Goal: Information Seeking & Learning: Find specific fact

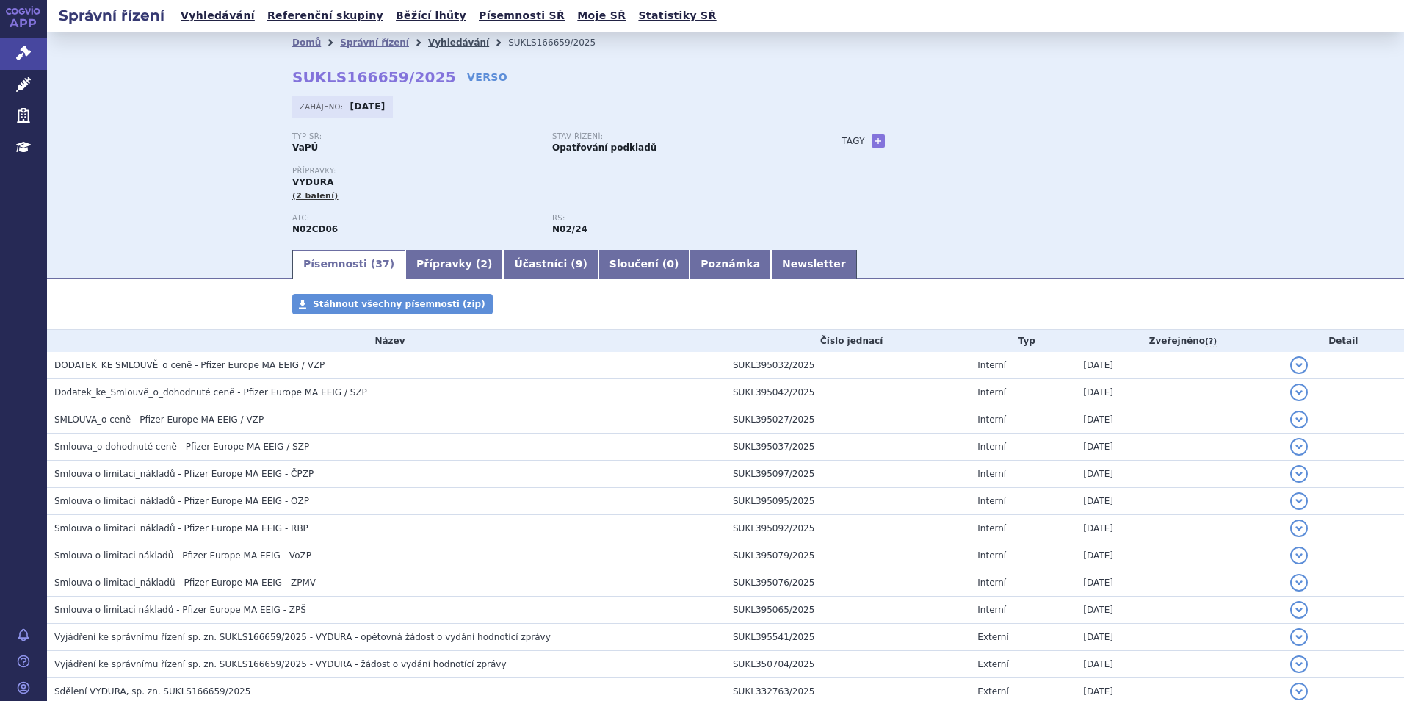
click at [428, 41] on link "Vyhledávání" at bounding box center [458, 42] width 61 height 10
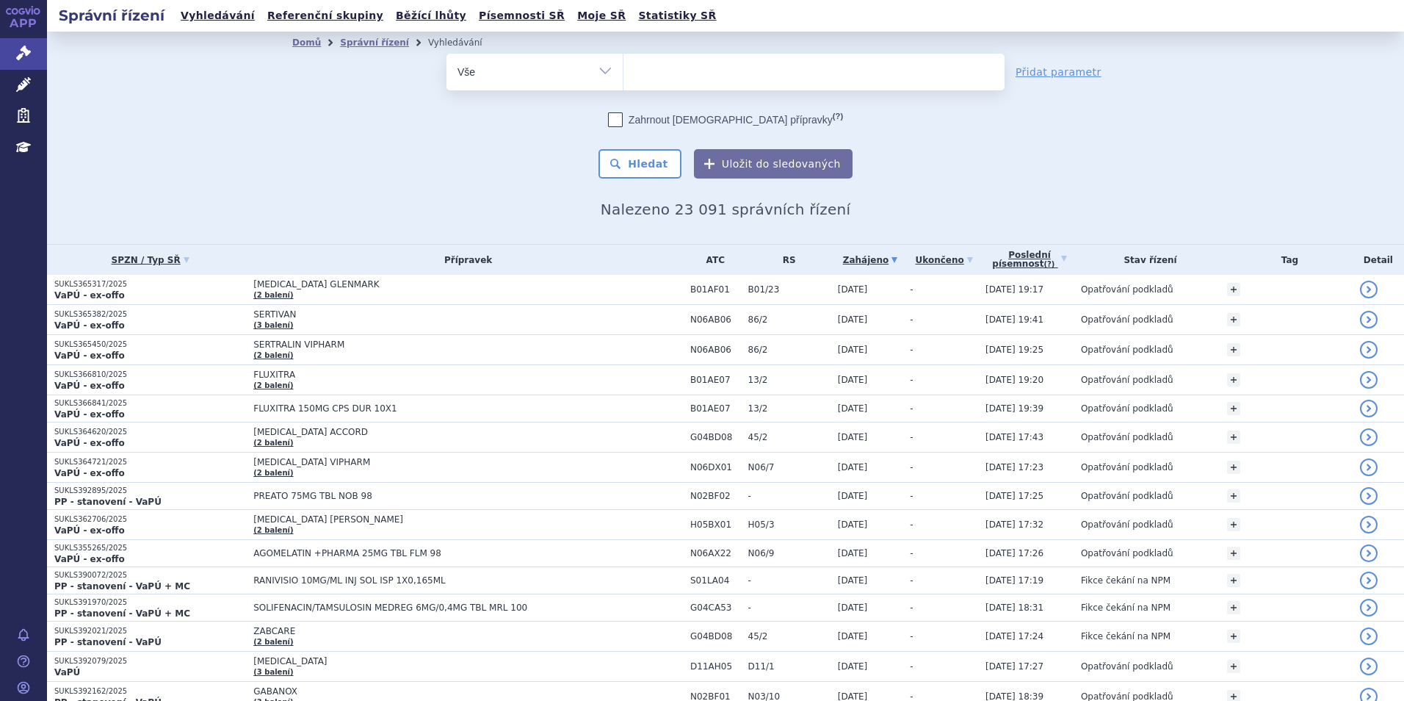
click at [682, 80] on ul at bounding box center [814, 69] width 381 height 31
click at [624, 80] on select at bounding box center [623, 71] width 1 height 37
type input "ad"
type input "adce"
type input "adcetr"
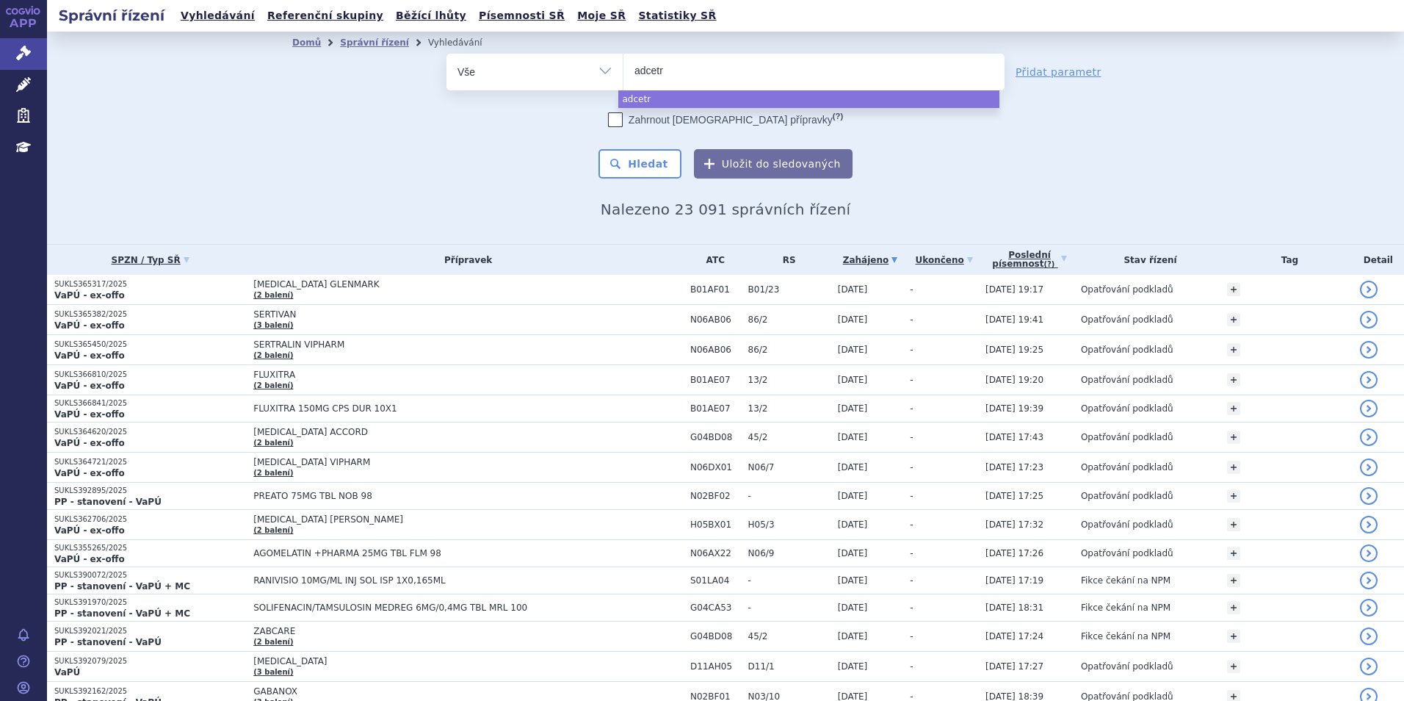
type input "adcetri"
type input "[MEDICAL_DATA]"
select select "adcetris"
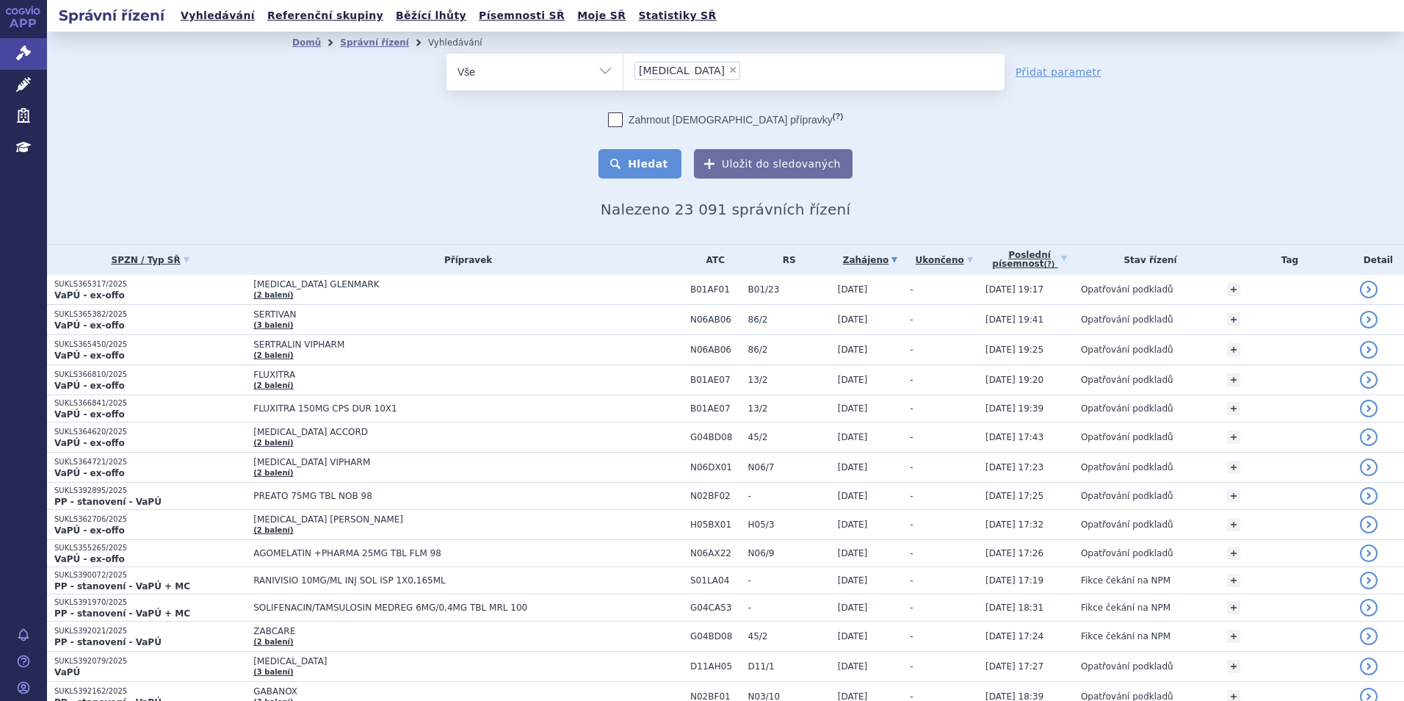
click at [663, 162] on button "Hledat" at bounding box center [640, 163] width 83 height 29
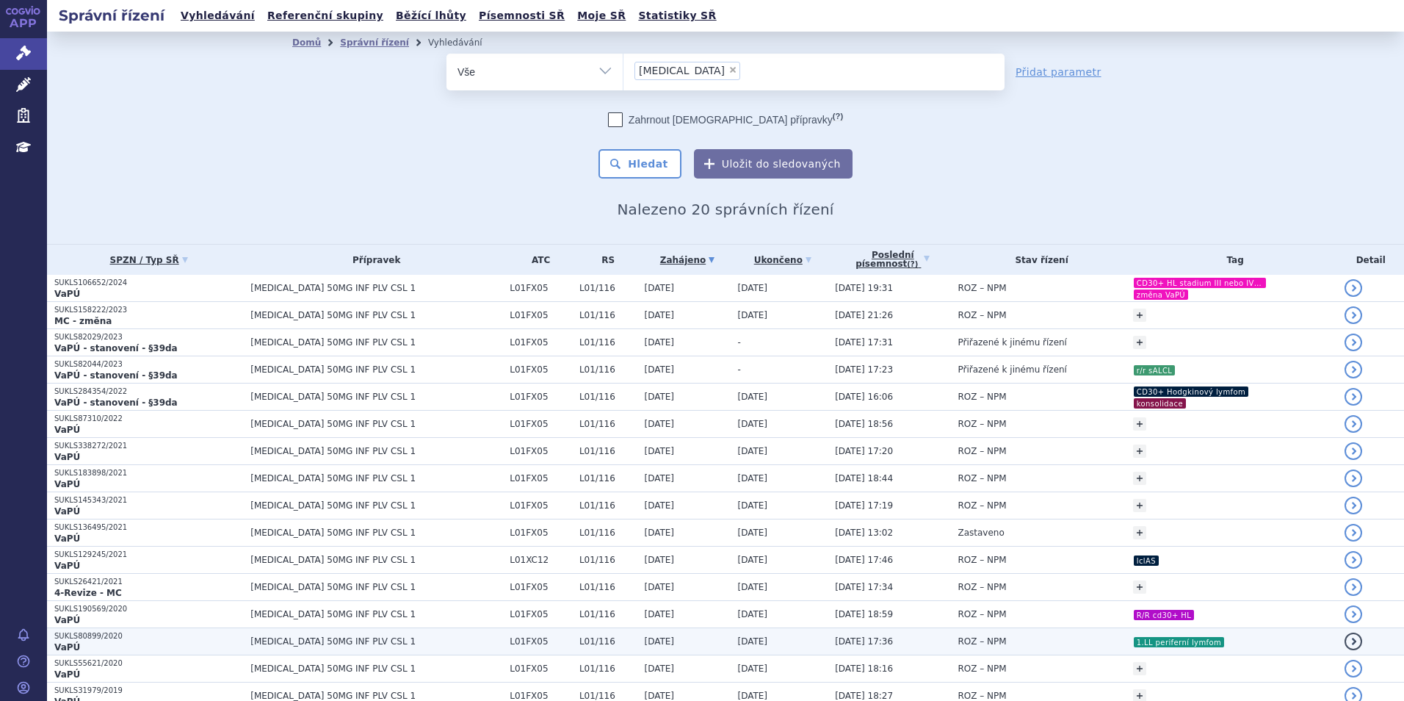
click at [835, 636] on span "13.07.2020 17:36" at bounding box center [864, 641] width 58 height 10
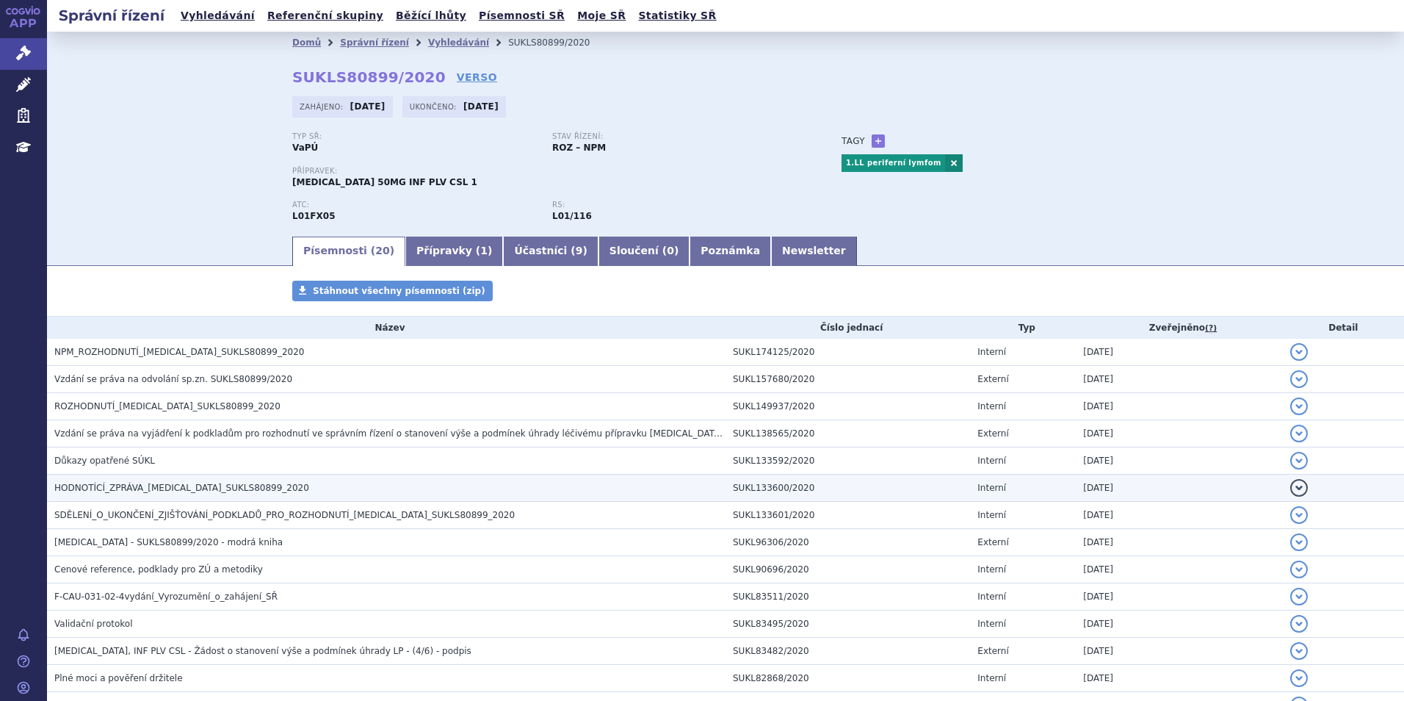
click at [176, 493] on span "HODNOTÍCÍ_ZPRÁVA_ADCETRIS_SUKLS80899_2020" at bounding box center [181, 488] width 255 height 10
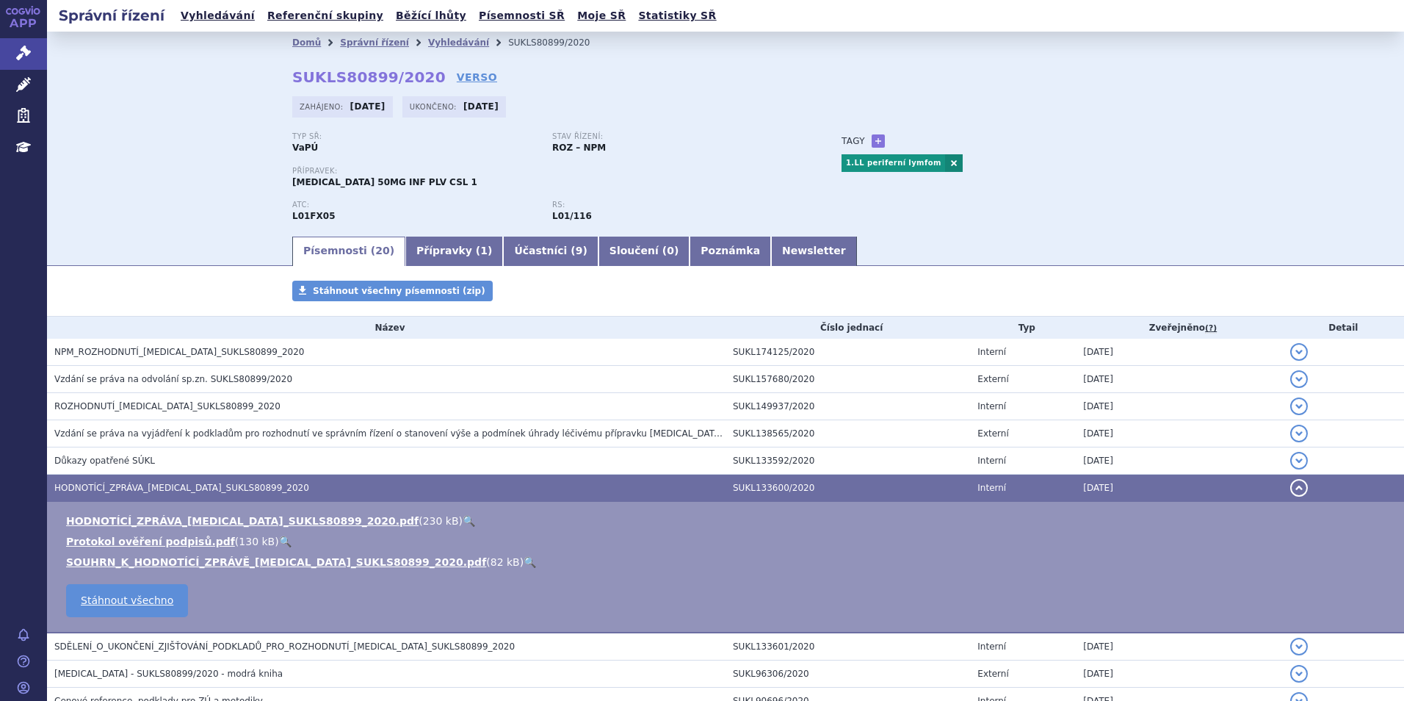
click at [463, 519] on link "🔍" at bounding box center [469, 521] width 12 height 12
click at [443, 39] on link "Vyhledávání" at bounding box center [458, 42] width 61 height 10
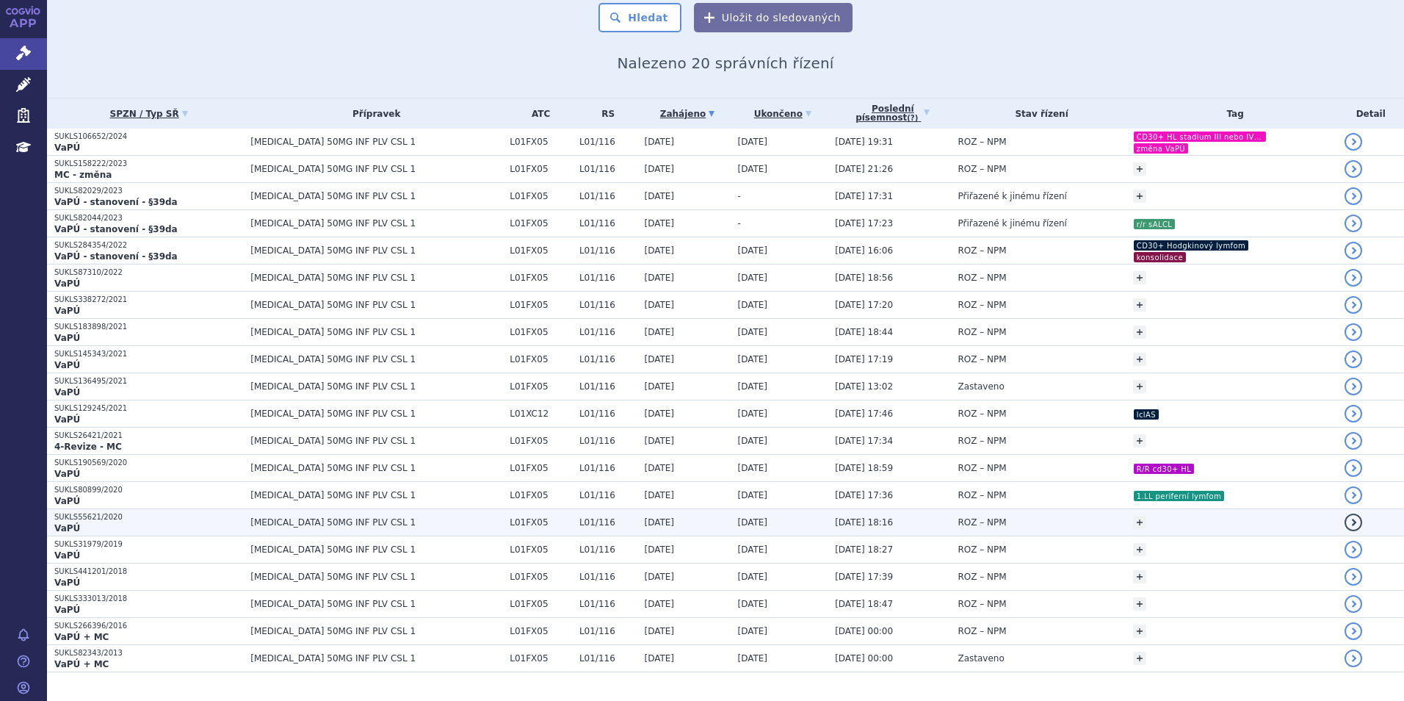
scroll to position [147, 0]
click at [958, 527] on span "ROZ – NPM" at bounding box center [982, 521] width 48 height 10
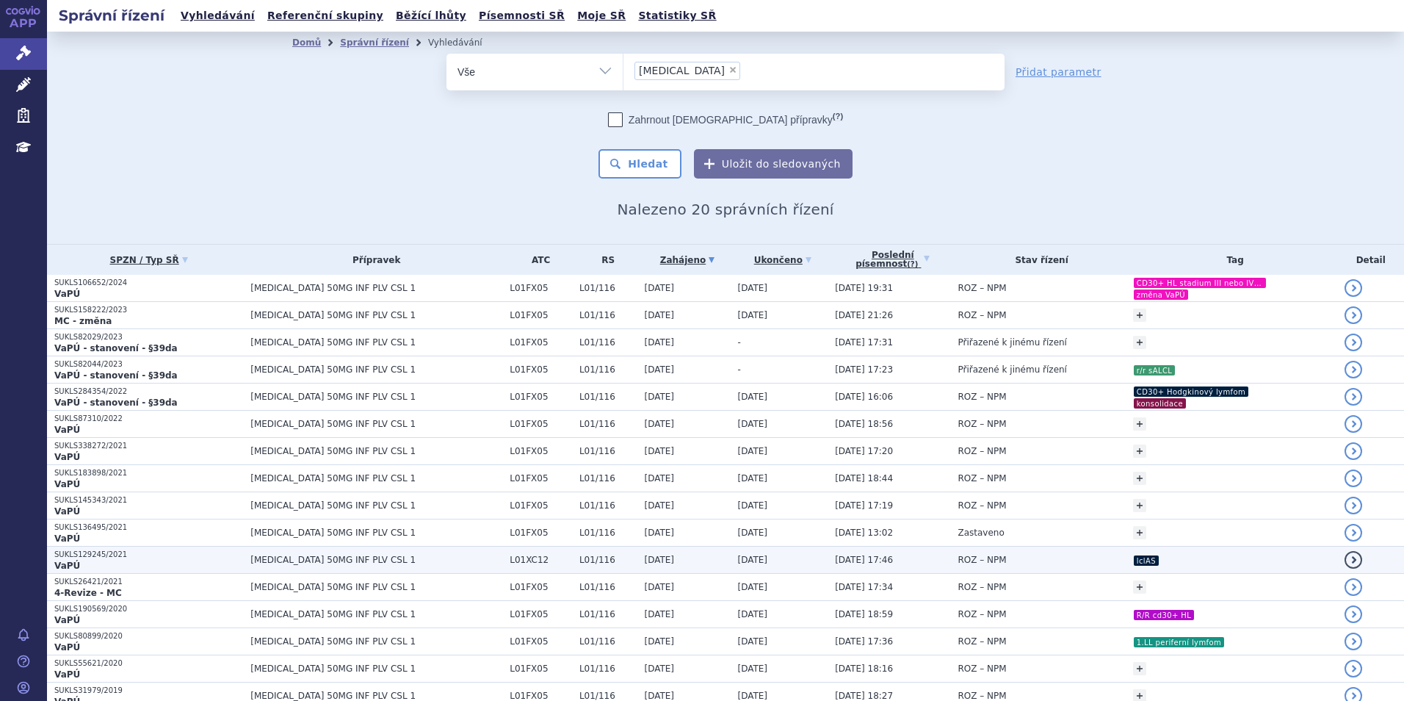
click at [1041, 557] on td "ROZ – NPM" at bounding box center [1037, 559] width 175 height 27
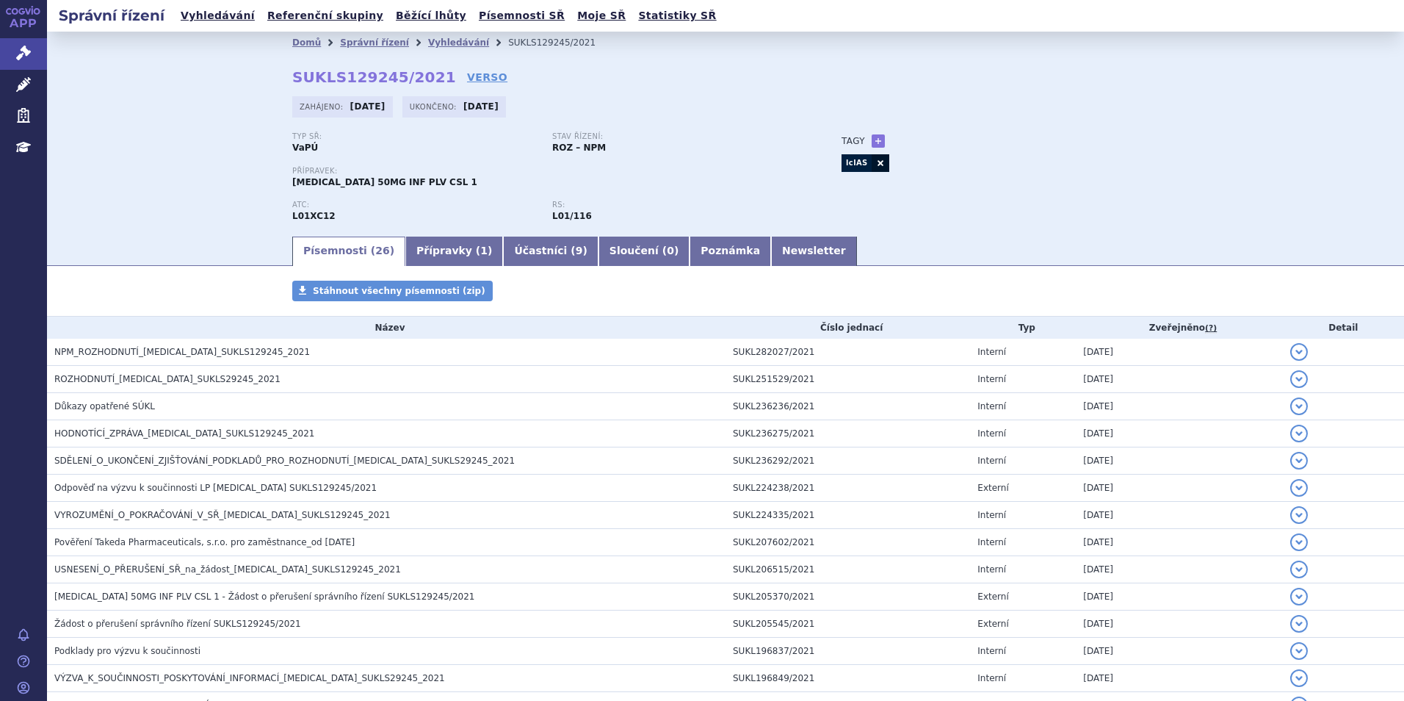
click at [872, 161] on link at bounding box center [881, 163] width 18 height 18
click at [872, 142] on link "+" at bounding box center [878, 140] width 13 height 13
click at [894, 141] on span at bounding box center [945, 140] width 106 height 19
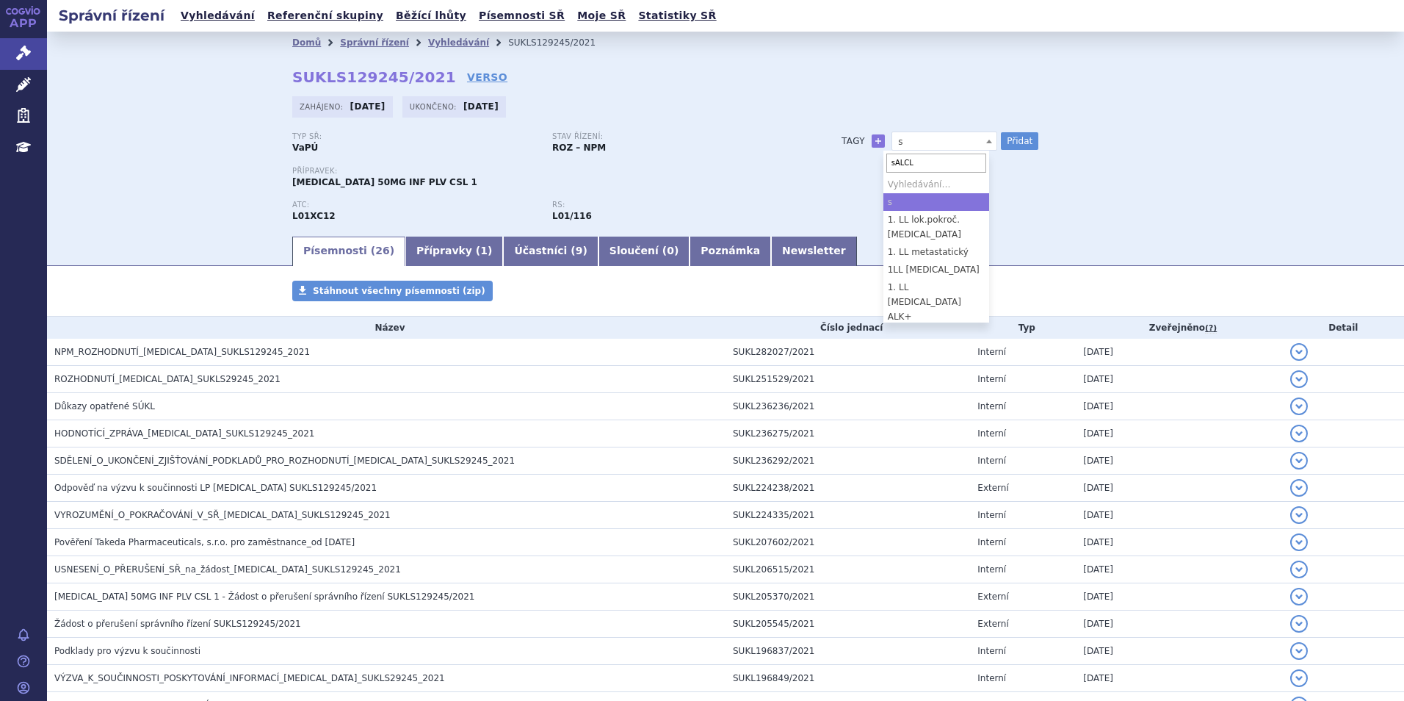
type input "sALCL"
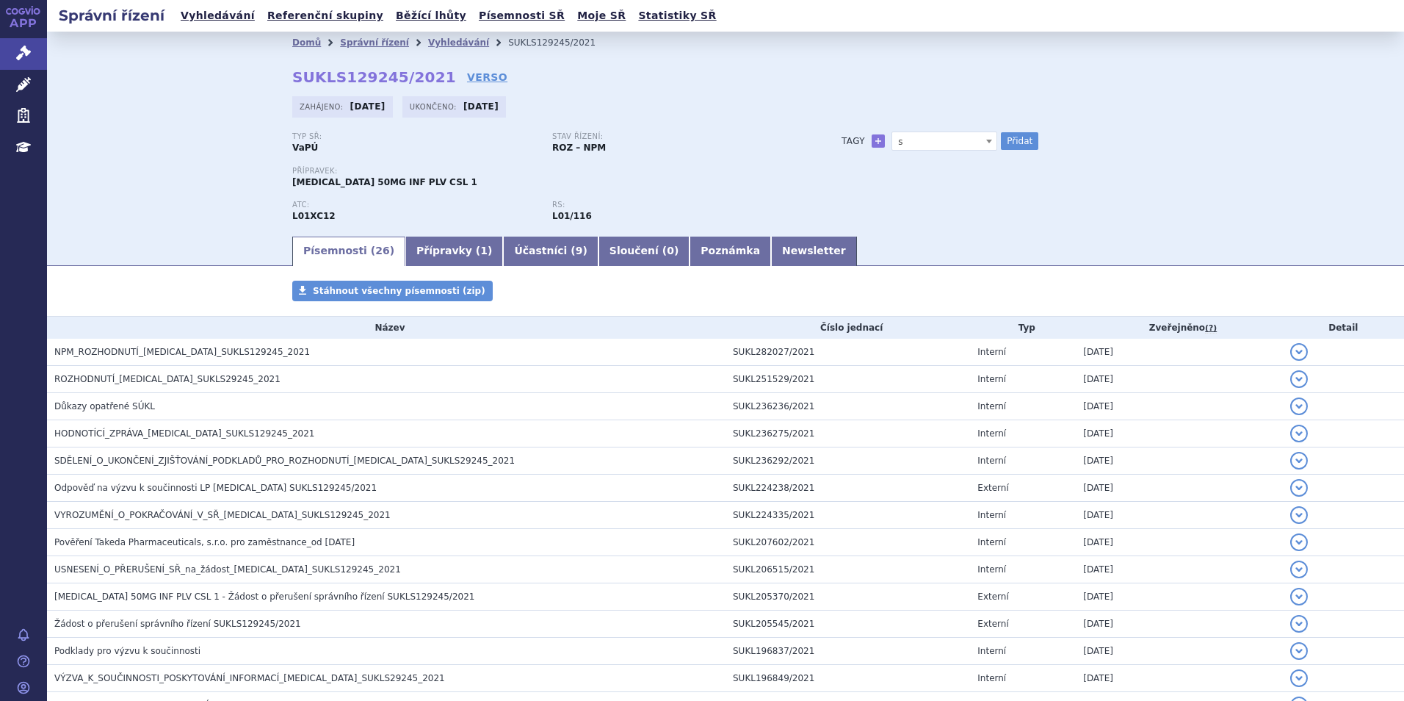
click at [895, 131] on span "s" at bounding box center [945, 140] width 106 height 19
type input "sALCL"
select select "sALCL"
click at [1004, 140] on button "Přidat" at bounding box center [1019, 141] width 37 height 18
select select
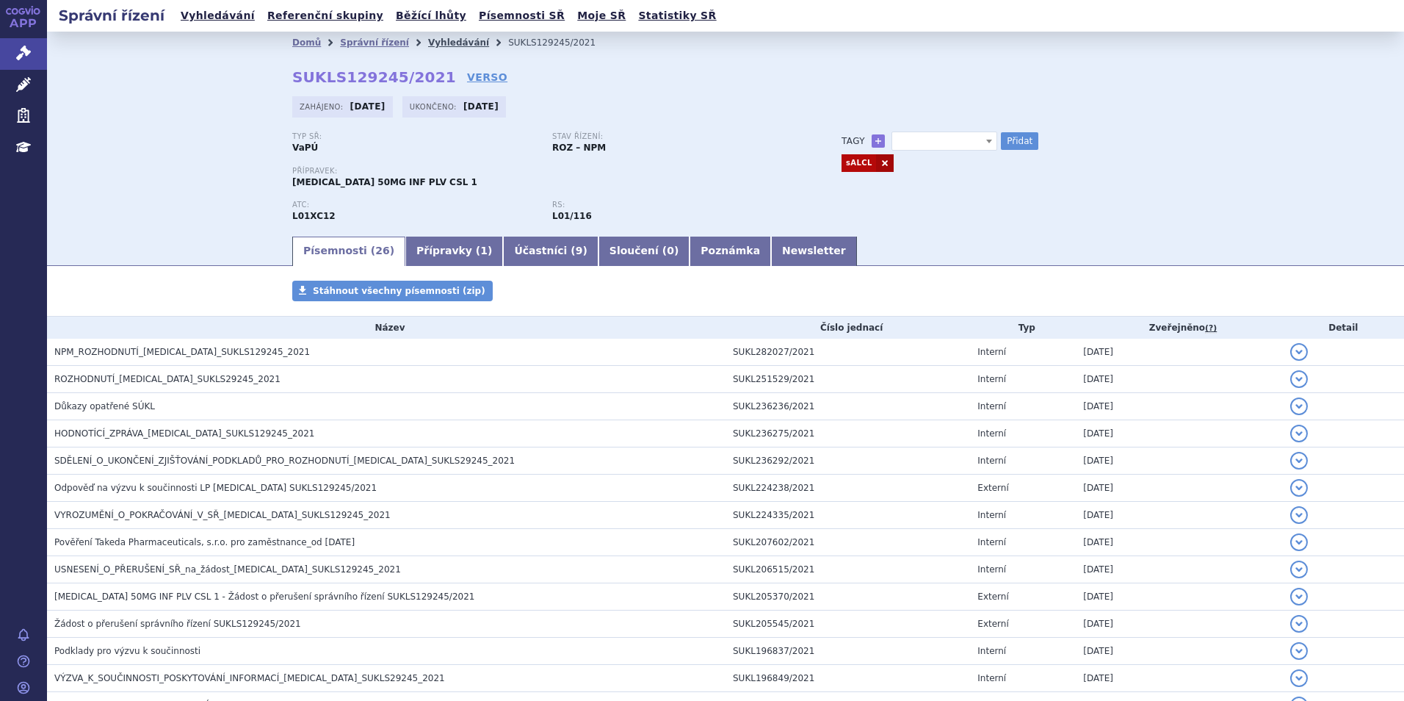
click at [430, 43] on link "Vyhledávání" at bounding box center [458, 42] width 61 height 10
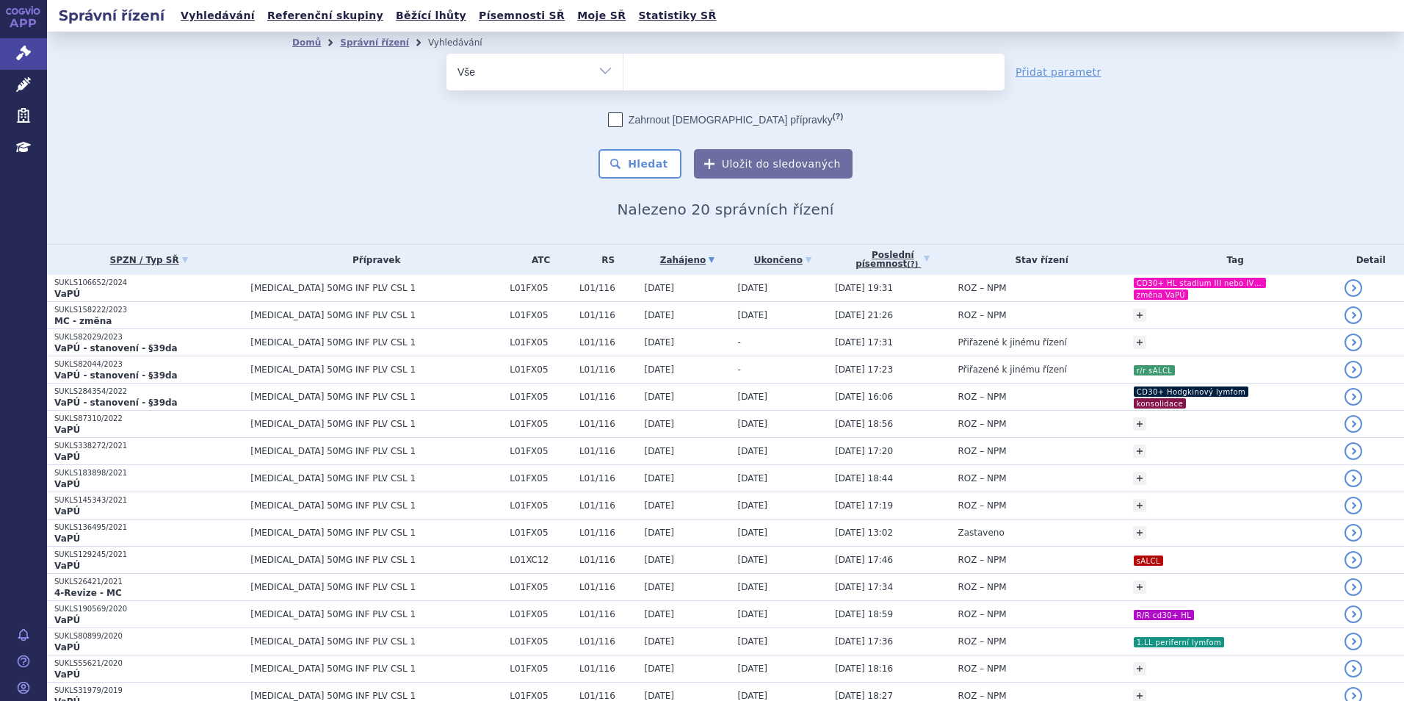
select select
click at [676, 71] on ul at bounding box center [814, 69] width 381 height 31
click at [624, 71] on select "adcetris" at bounding box center [623, 71] width 1 height 37
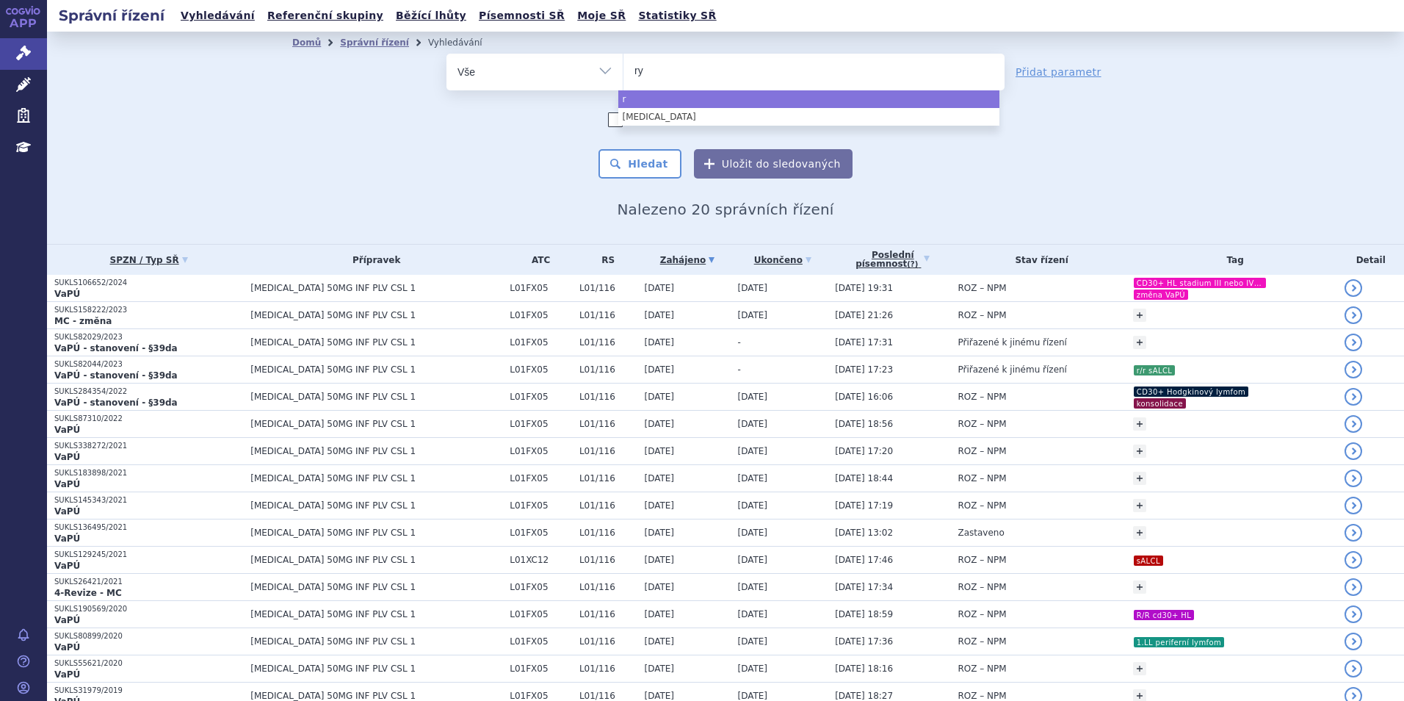
type input "ryb"
type input "ryy"
type input "ry"
type input "rybre"
type input "rybrev"
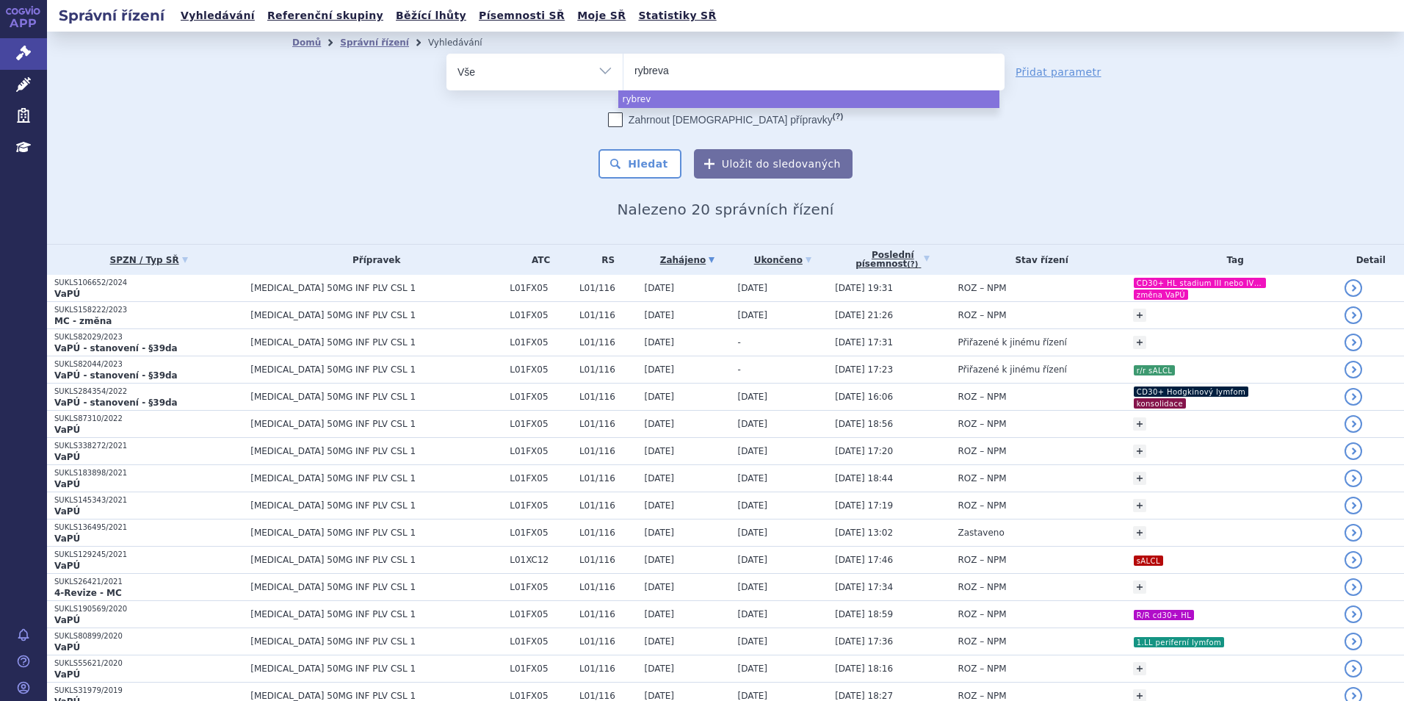
type input "rybrevan"
type input "rybrevant"
select select "rybrevant"
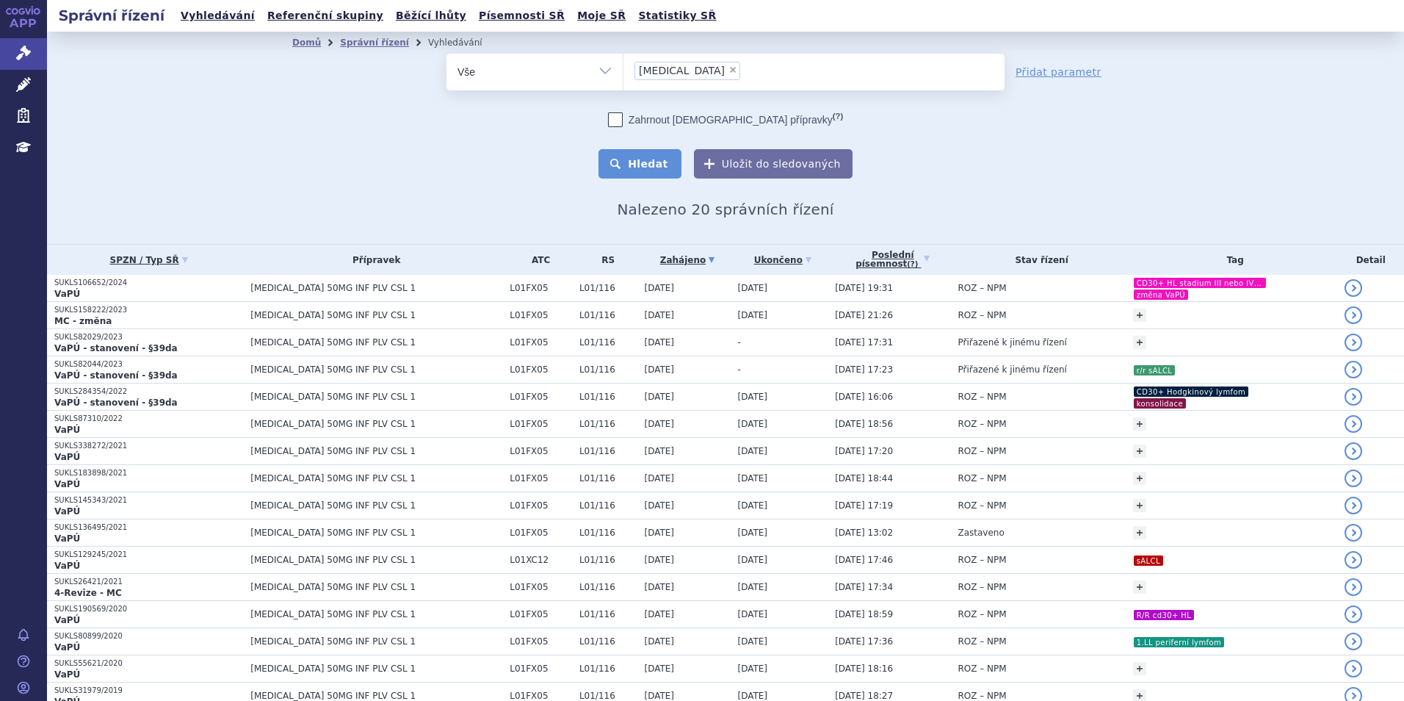
click at [641, 173] on button "Hledat" at bounding box center [640, 163] width 83 height 29
click at [640, 168] on button "Hledat" at bounding box center [640, 163] width 83 height 29
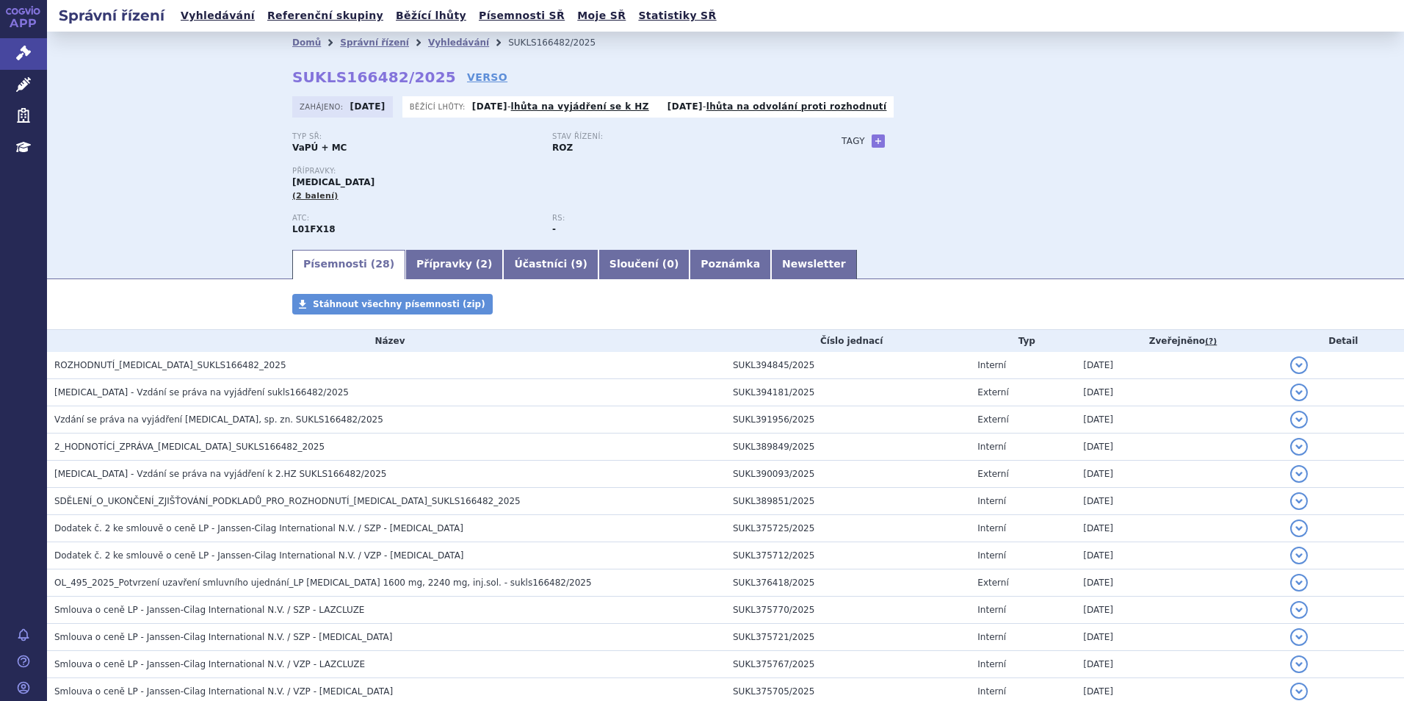
click at [205, 136] on div "Domů Správní řízení Vyhledávání SUKLS166482/2025 SUKLS166482/2025 VERSO [GEOGRA…" at bounding box center [725, 140] width 1357 height 216
drag, startPoint x: 441, startPoint y: 260, endPoint x: 396, endPoint y: 267, distance: 45.3
click at [439, 260] on link "Přípravky ( 2 )" at bounding box center [454, 264] width 98 height 29
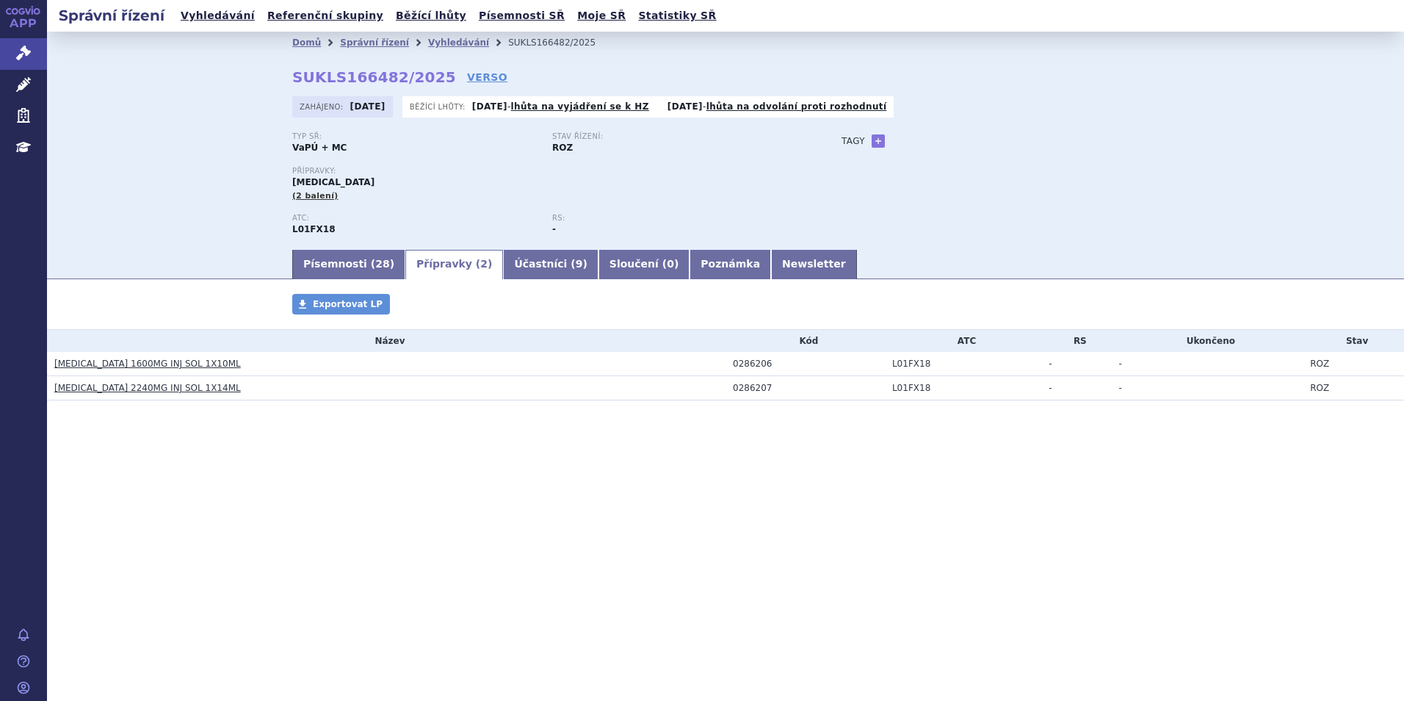
click at [262, 360] on h3 "[MEDICAL_DATA] 1600MG INJ SOL 1X10ML" at bounding box center [389, 363] width 671 height 15
drag, startPoint x: 242, startPoint y: 363, endPoint x: 104, endPoint y: 364, distance: 138.8
click at [104, 364] on h3 "[MEDICAL_DATA] 1600MG INJ SOL 1X10ML" at bounding box center [389, 363] width 671 height 15
copy link "1600MG INJ SOL 1X10ML"
drag, startPoint x: 174, startPoint y: 427, endPoint x: 187, endPoint y: 407, distance: 23.8
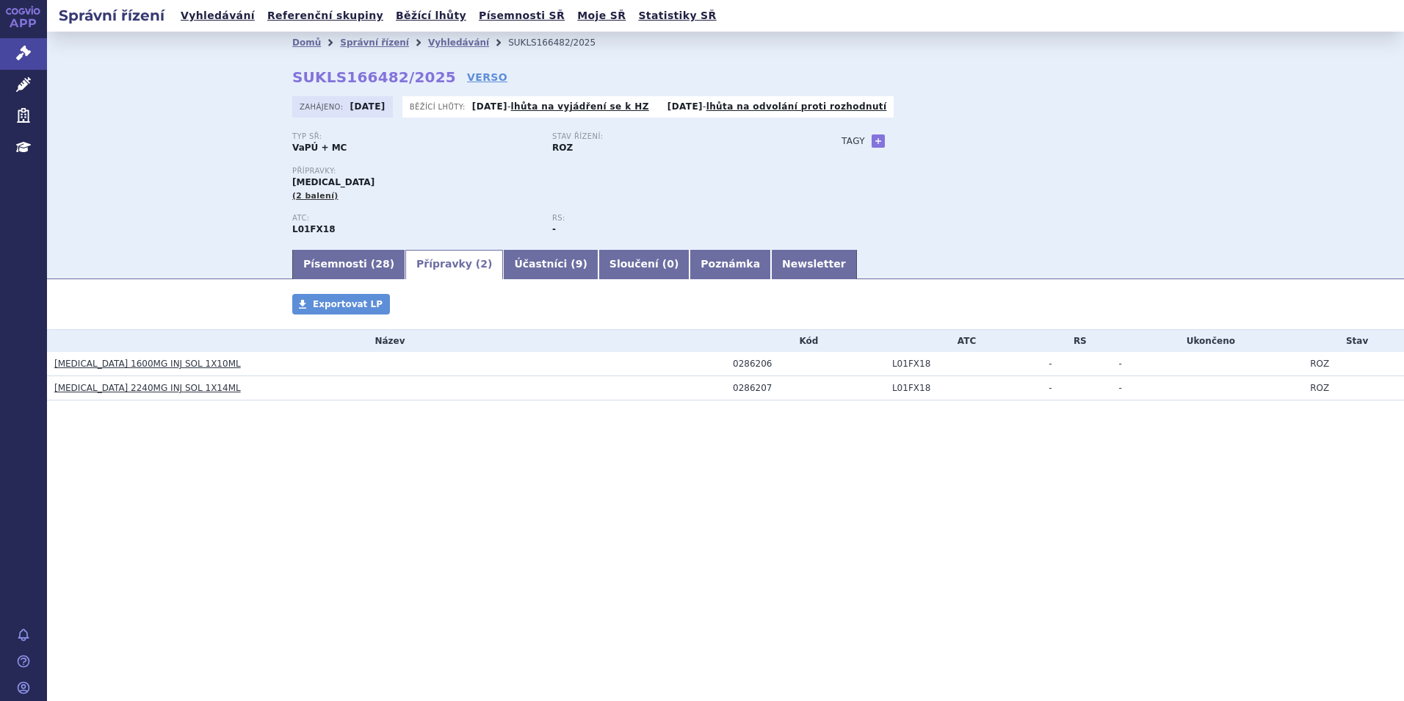
click at [175, 424] on div "Přípravky Exportovat LP Název Kód ATC RS Ukončeno Stav RYBREVANT 1600MG INJ SOL…" at bounding box center [725, 362] width 1357 height 136
drag, startPoint x: 206, startPoint y: 391, endPoint x: 102, endPoint y: 395, distance: 104.4
click at [102, 395] on h3 "RYBREVANT 2240MG INJ SOL 1X14ML" at bounding box center [389, 387] width 671 height 15
copy link "2240MG INJ SOL 1X14ML"
click at [339, 264] on link "Písemnosti ( 28 )" at bounding box center [348, 264] width 113 height 29
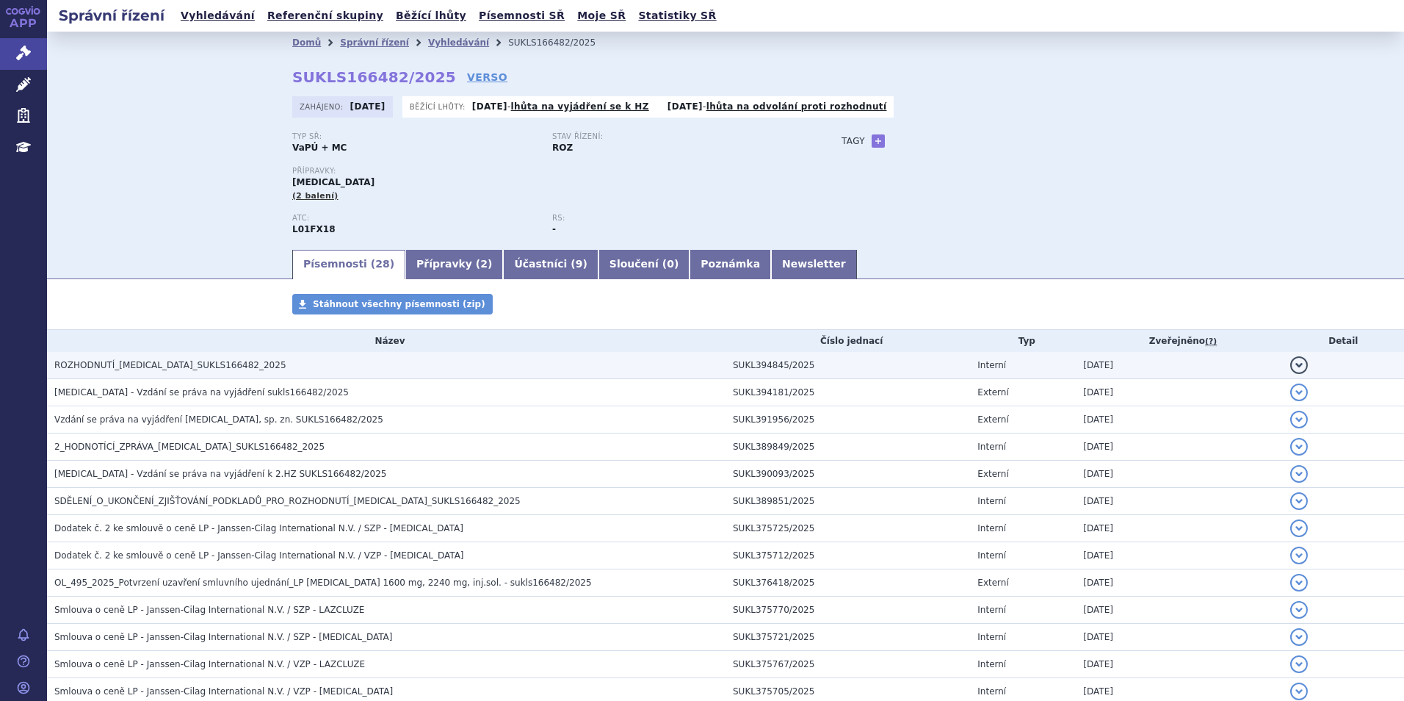
click at [208, 370] on span "ROZHODNUTÍ_RYBREVANT_SUKLS166482_2025" at bounding box center [170, 365] width 232 height 10
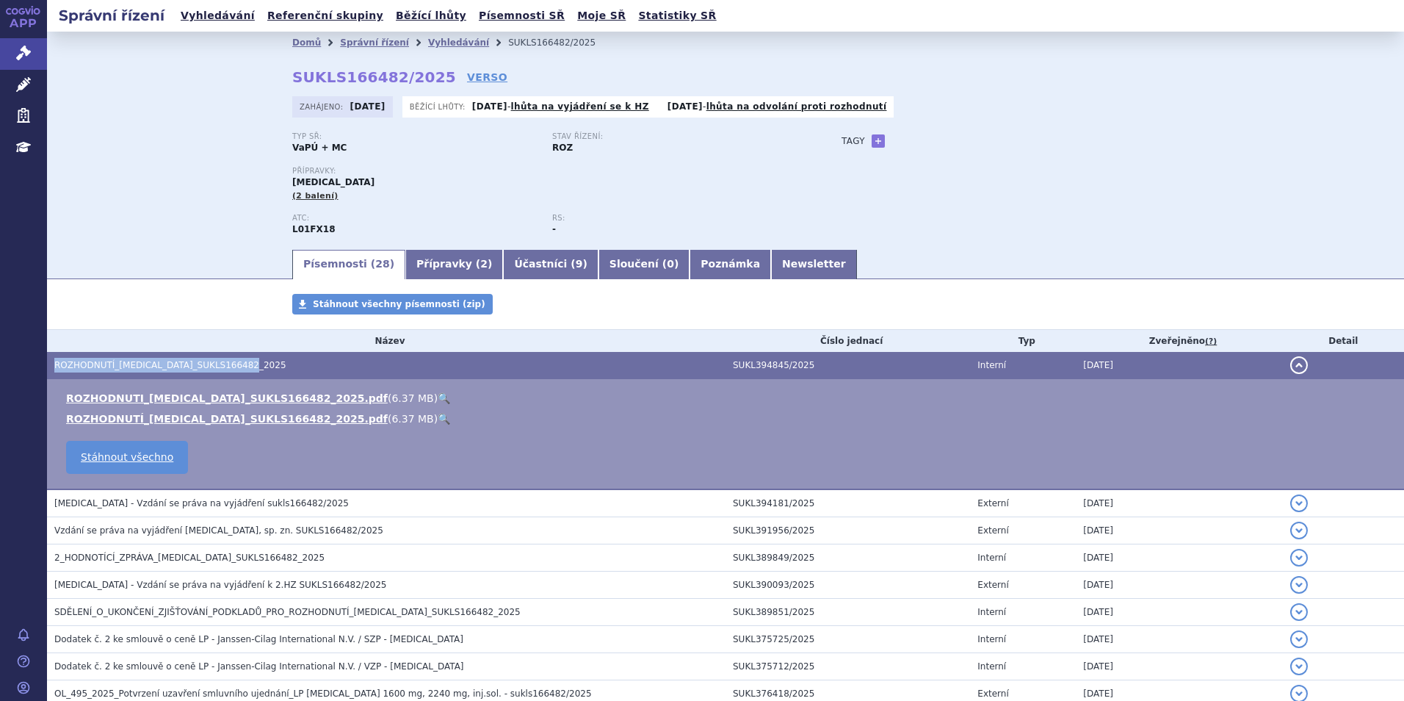
click at [208, 370] on span "ROZHODNUTÍ_RYBREVANT_SUKLS166482_2025" at bounding box center [170, 365] width 232 height 10
click at [438, 400] on link "🔍" at bounding box center [444, 398] width 12 height 12
drag, startPoint x: 255, startPoint y: 561, endPoint x: 272, endPoint y: 556, distance: 18.4
click at [255, 561] on span "2_HODNOTÍCÍ_ZPRÁVA_RYBREVANT_SUKLS166482_2025" at bounding box center [189, 557] width 270 height 10
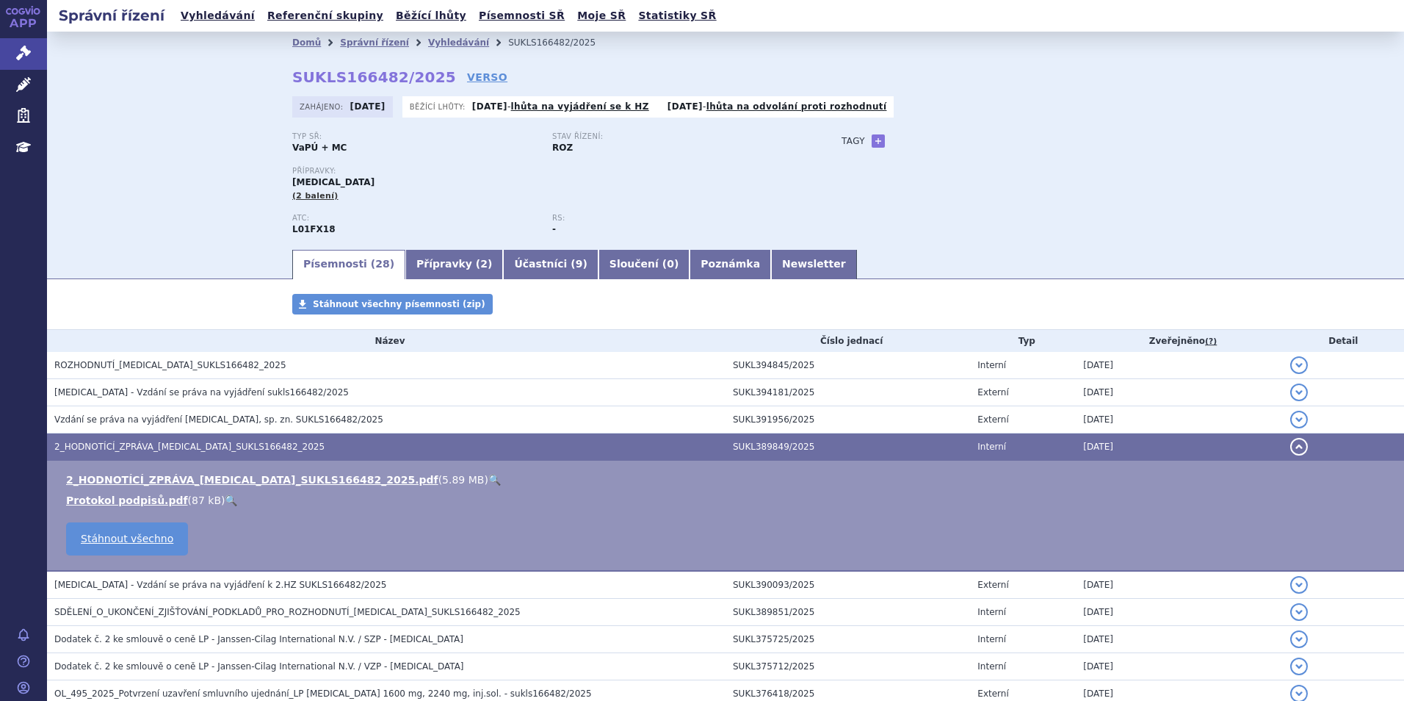
click at [488, 476] on link "🔍" at bounding box center [494, 480] width 12 height 12
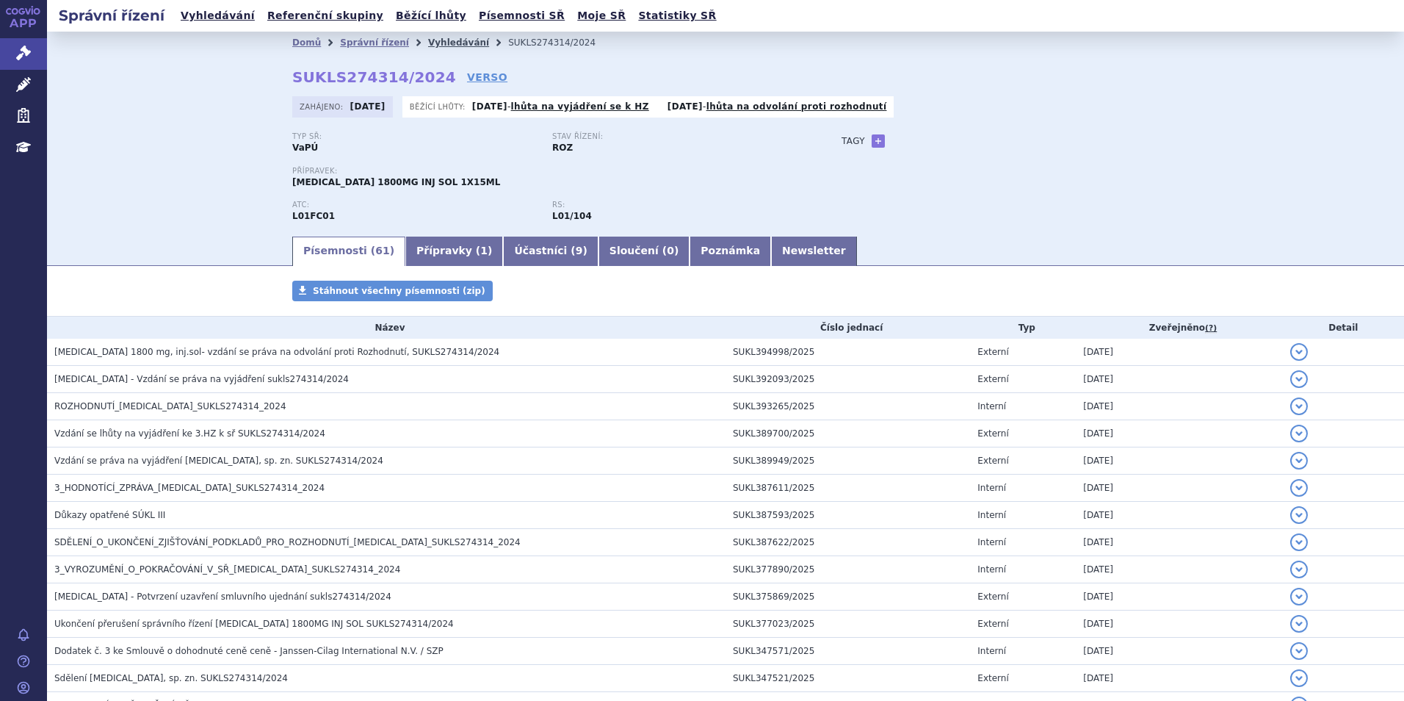
click at [452, 39] on link "Vyhledávání" at bounding box center [458, 42] width 61 height 10
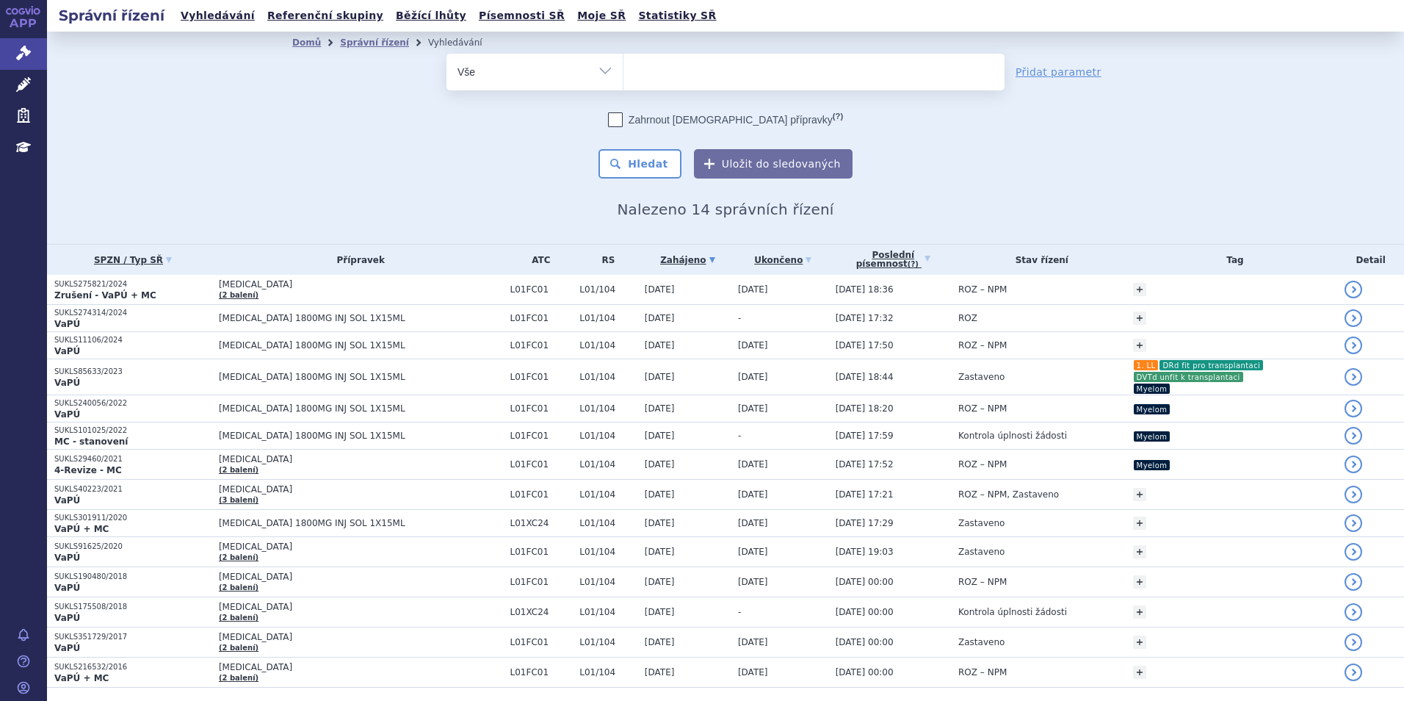
select select
click at [680, 73] on ul at bounding box center [814, 69] width 381 height 31
click at [624, 73] on select "darzalex" at bounding box center [623, 71] width 1 height 37
type input "06"
type input "066"
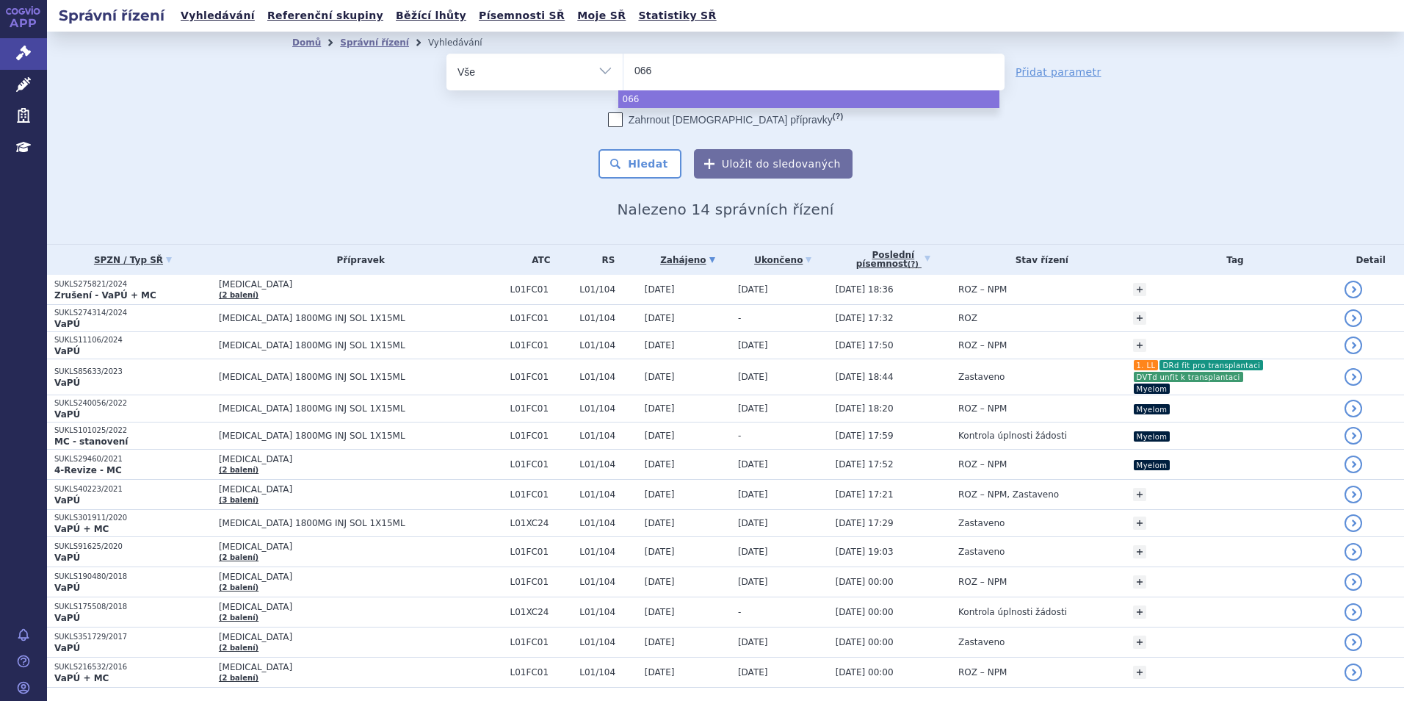
type input "0665"
type input "06652"
type input "06652/"
type input "06652/2"
type input "06652/202"
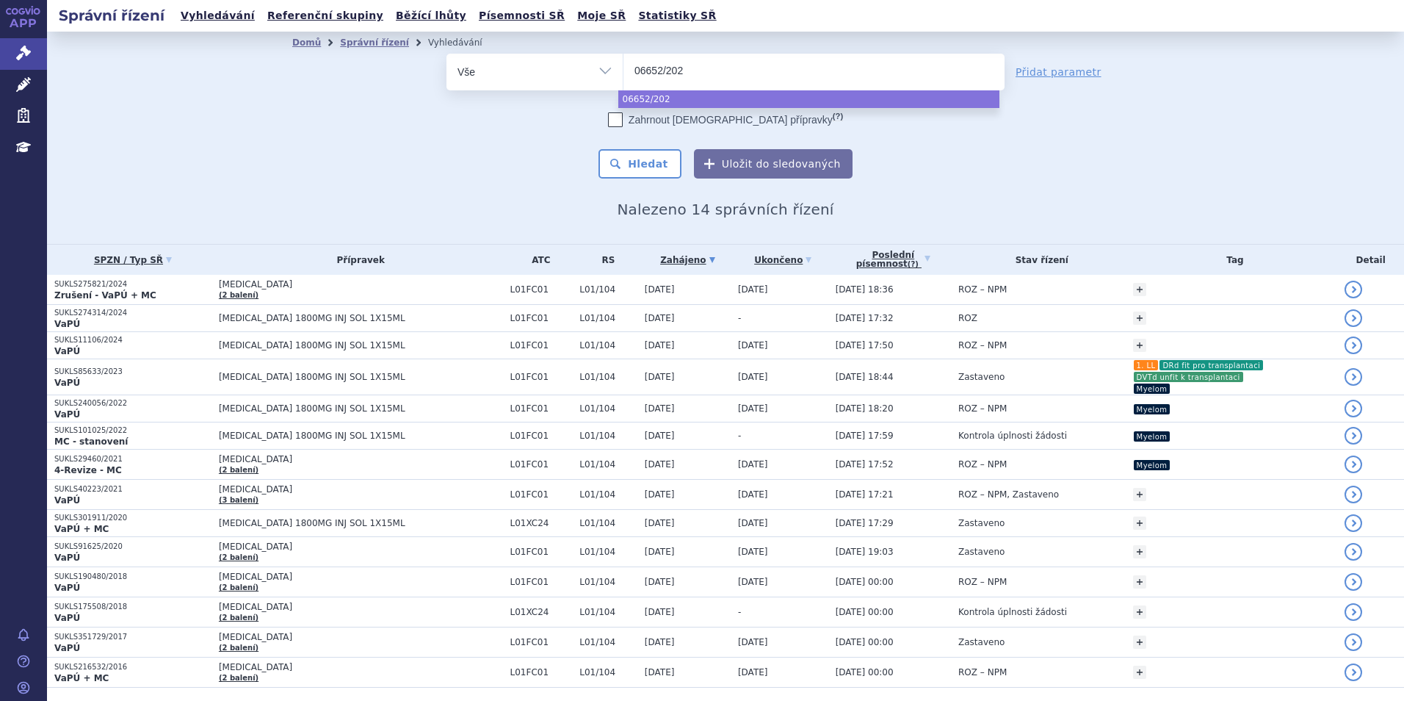
type input "06652/2024"
select select "06652/2024"
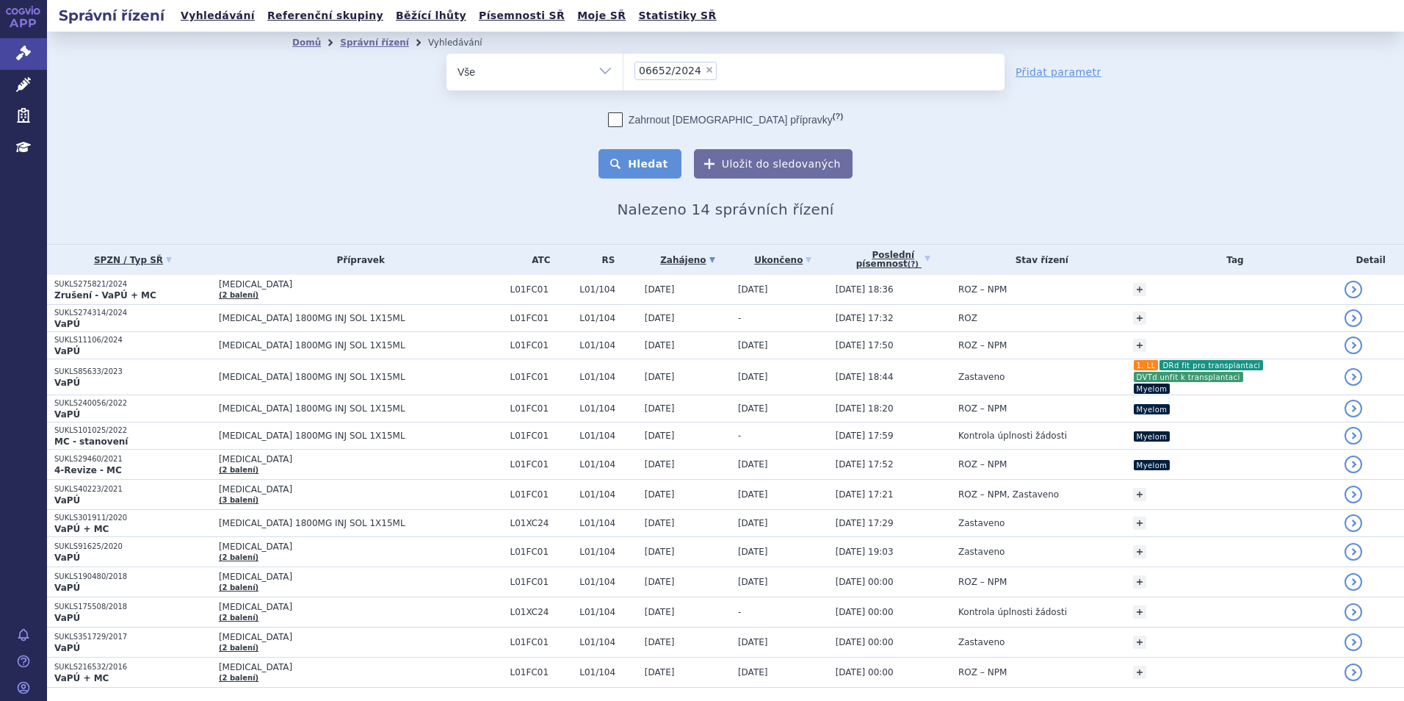
click at [645, 170] on button "Hledat" at bounding box center [640, 163] width 83 height 29
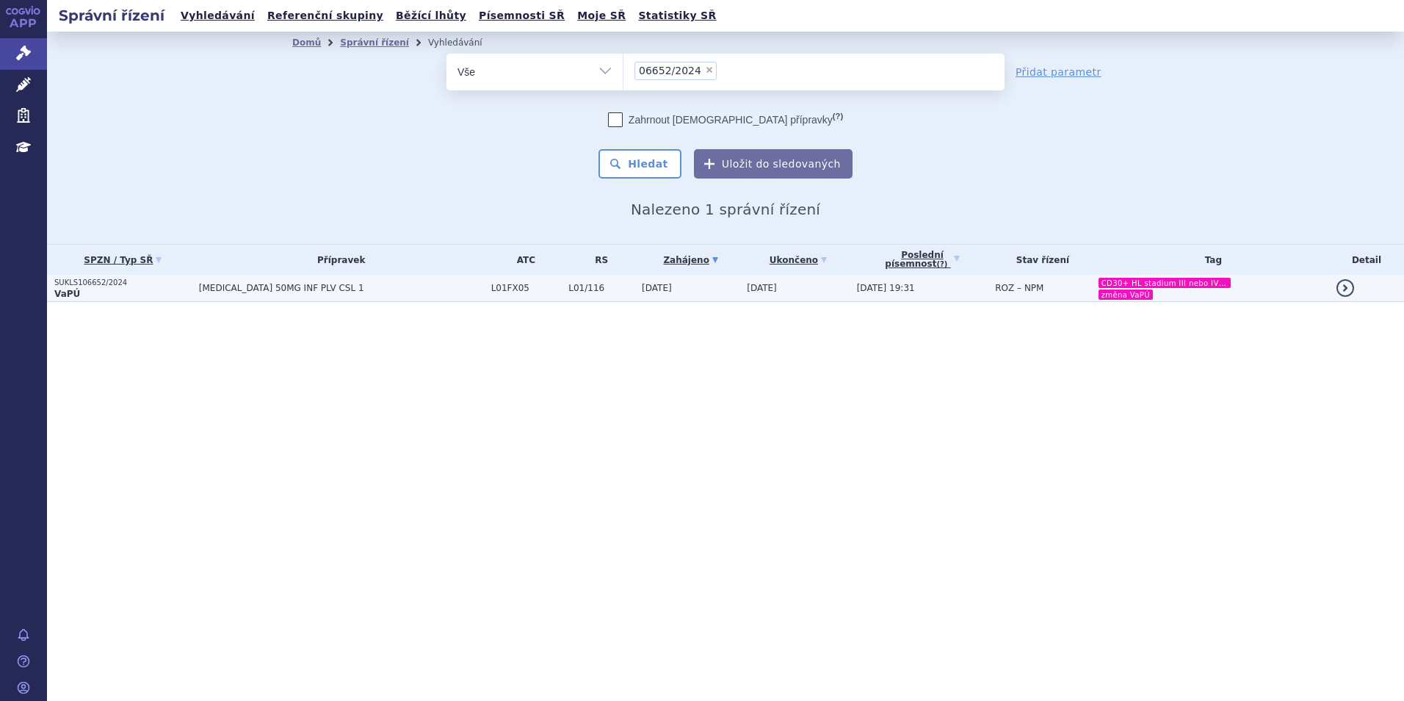
click at [305, 293] on span "[MEDICAL_DATA] 50MG INF PLV CSL 1" at bounding box center [341, 288] width 285 height 10
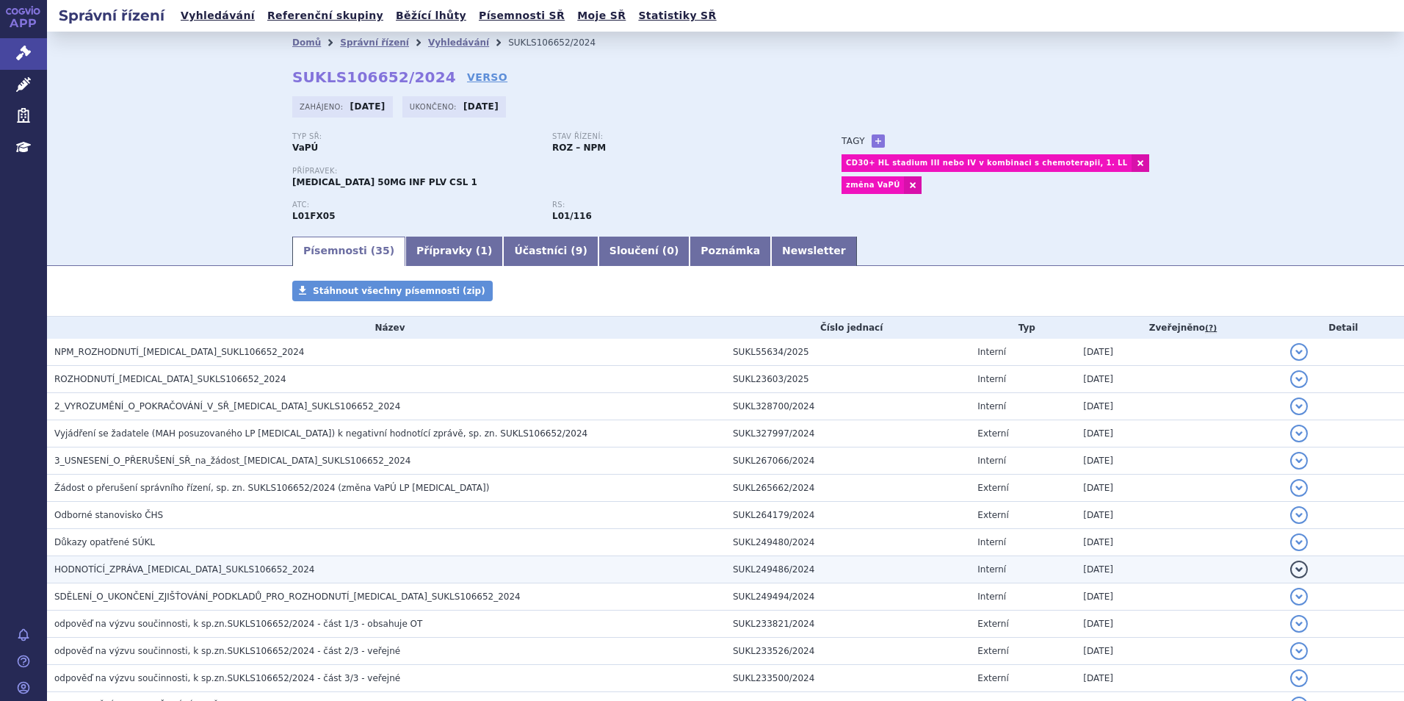
click at [169, 579] on td "HODNOTÍCÍ_ZPRÁVA_[MEDICAL_DATA]_SUKLS106652_2024" at bounding box center [386, 569] width 679 height 27
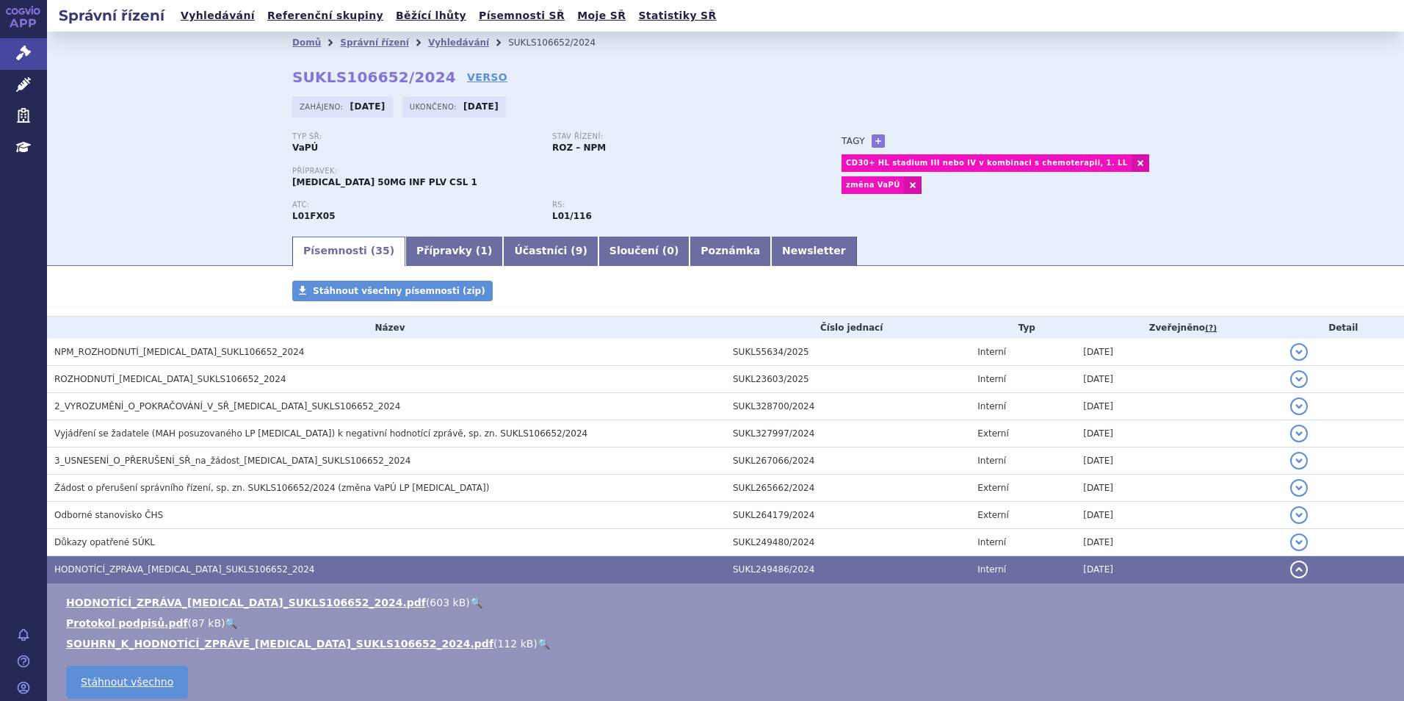
click at [470, 596] on link "🔍" at bounding box center [476, 602] width 12 height 12
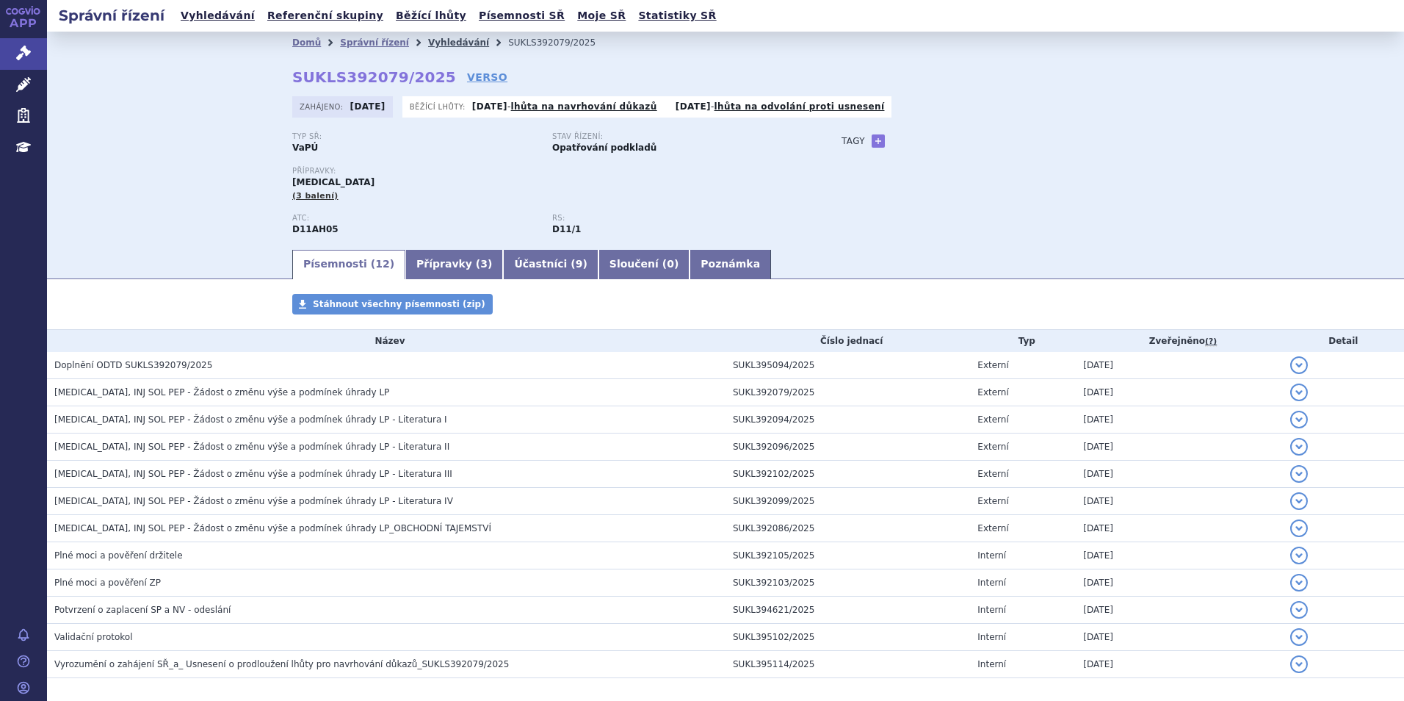
click at [428, 37] on link "Vyhledávání" at bounding box center [458, 42] width 61 height 10
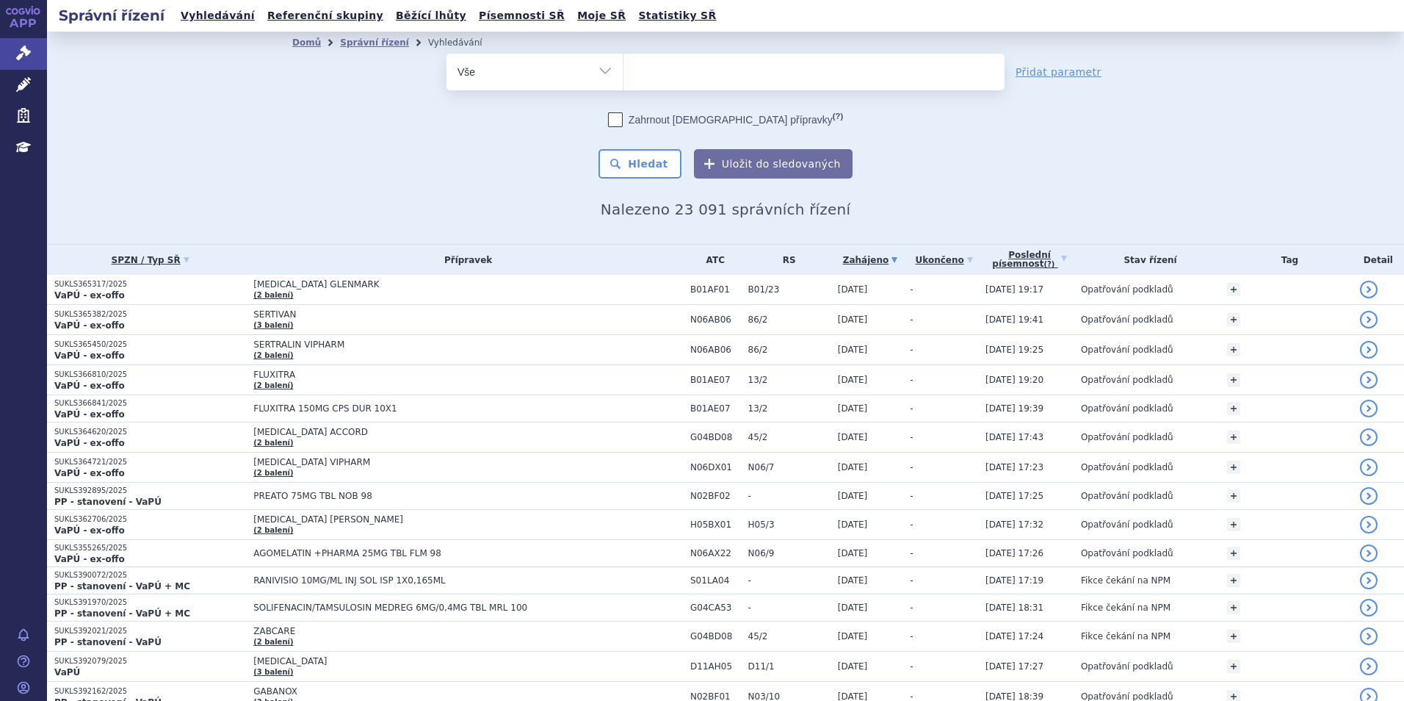
click at [647, 78] on ul at bounding box center [814, 69] width 381 height 31
click at [624, 78] on select at bounding box center [623, 71] width 1 height 37
type input "ad"
type input "adc"
type input "adcet"
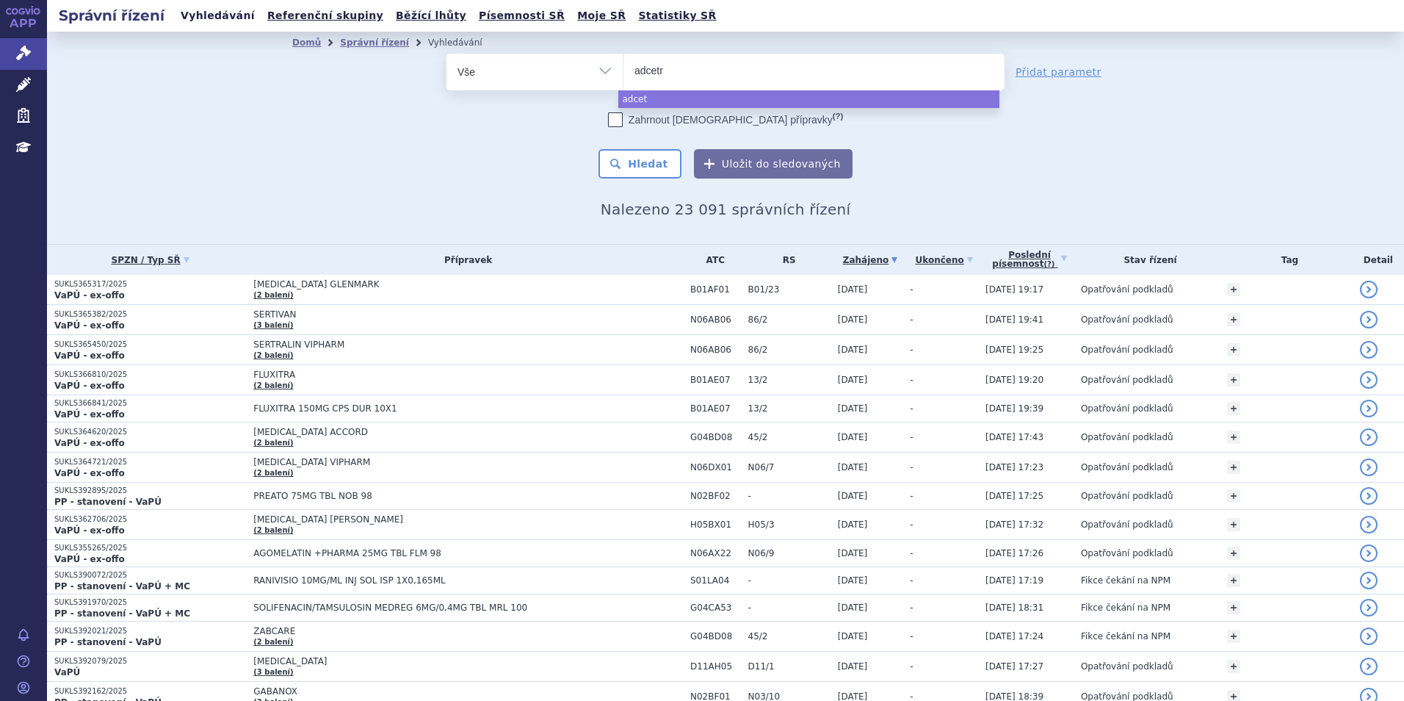
type input "adcetri"
type input "adcetris"
select select "adcetris"
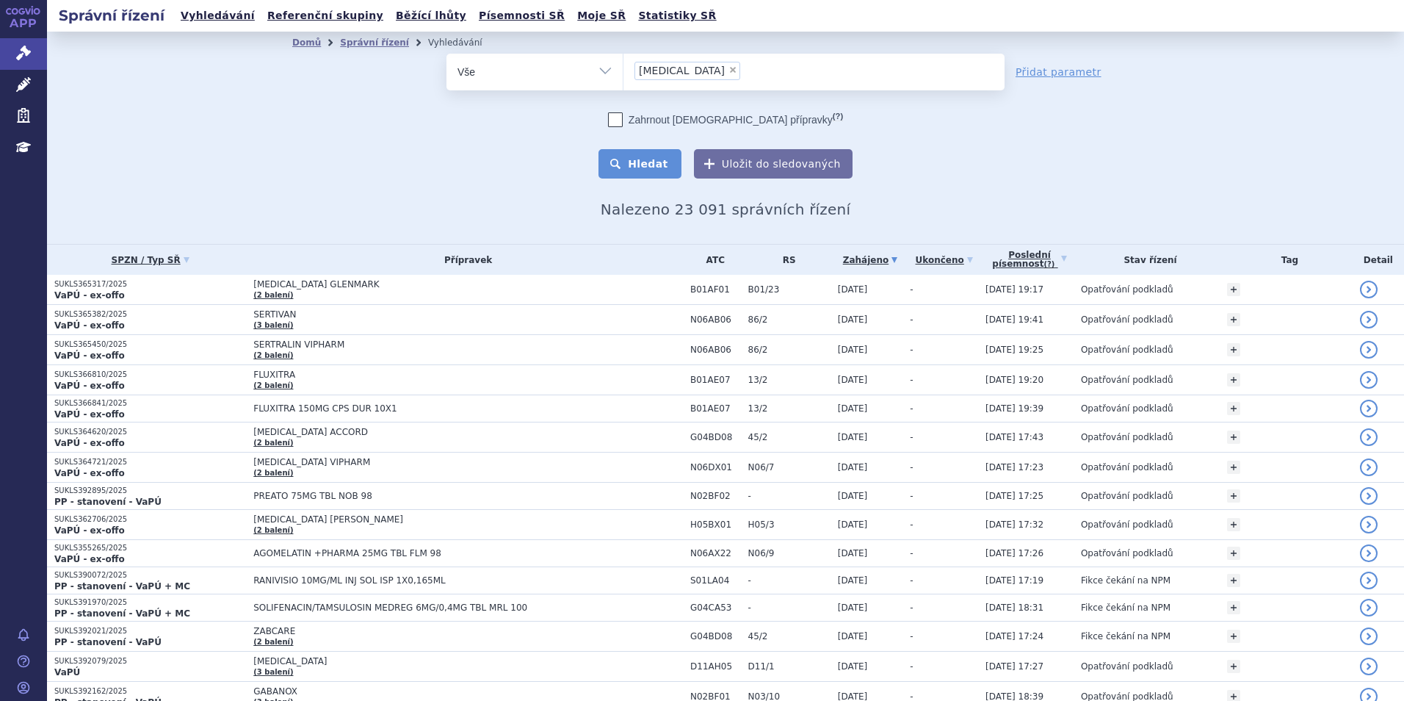
click at [645, 159] on button "Hledat" at bounding box center [640, 163] width 83 height 29
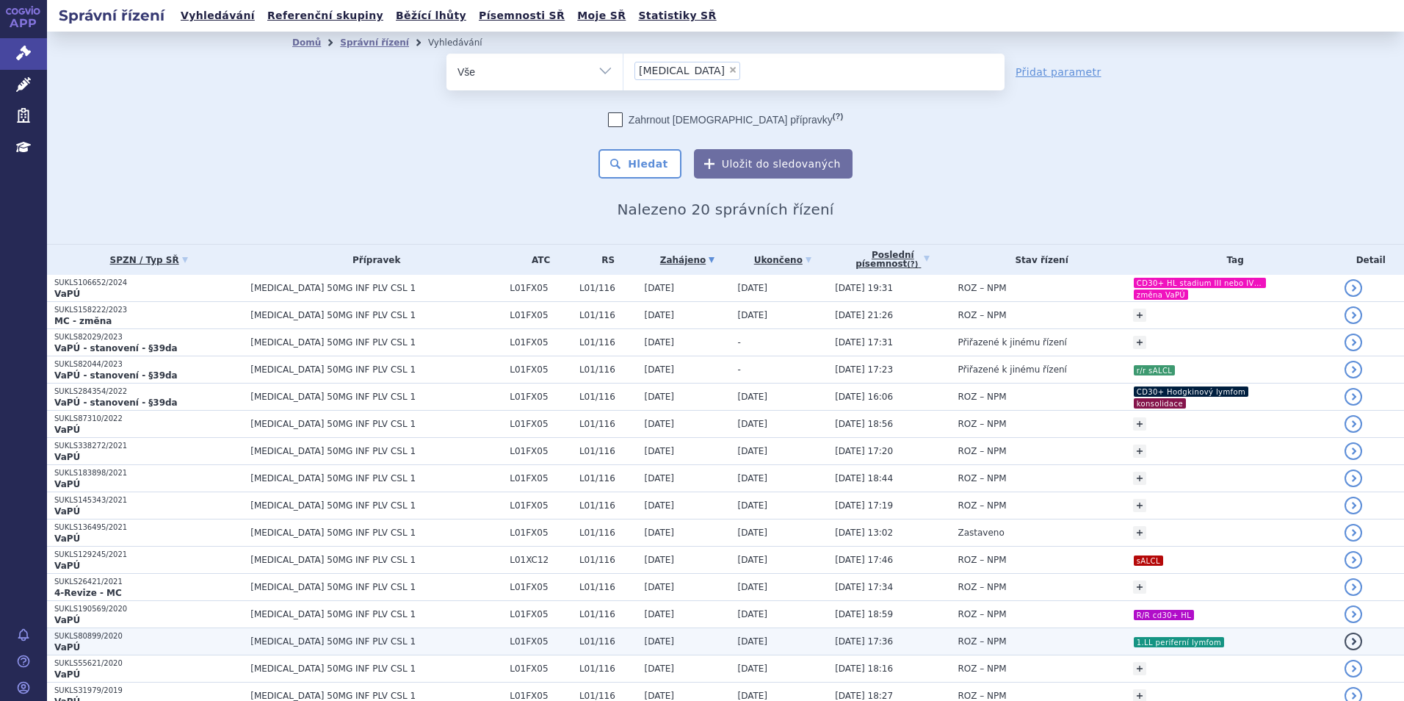
click at [1027, 646] on td "ROZ – NPM" at bounding box center [1037, 641] width 175 height 27
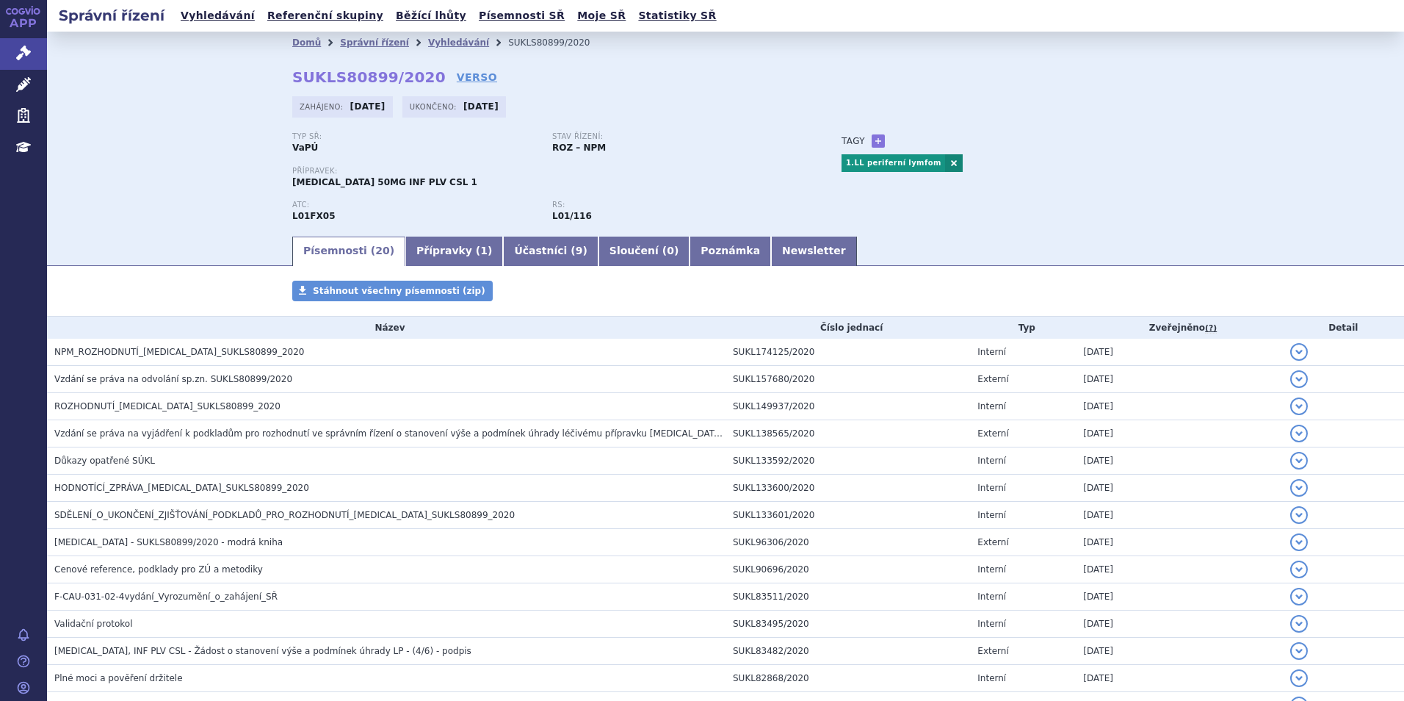
drag, startPoint x: 279, startPoint y: 74, endPoint x: 416, endPoint y: 83, distance: 136.9
click at [416, 83] on div "Domů Správní řízení Vyhledávání SUKLS80899/2020 SUKLS80899/2020 VERSO [GEOGRAPH…" at bounding box center [725, 144] width 925 height 181
click at [417, 84] on div "Domů Správní řízení Vyhledávání SUKLS80899/2020 SUKLS80899/2020 VERSO [GEOGRAPH…" at bounding box center [725, 144] width 925 height 181
click at [247, 82] on div "Domů Správní řízení Vyhledávání SUKLS80899/2020 SUKLS80899/2020 VERSO [GEOGRAPH…" at bounding box center [725, 133] width 1357 height 203
drag, startPoint x: 281, startPoint y: 69, endPoint x: 415, endPoint y: 81, distance: 134.2
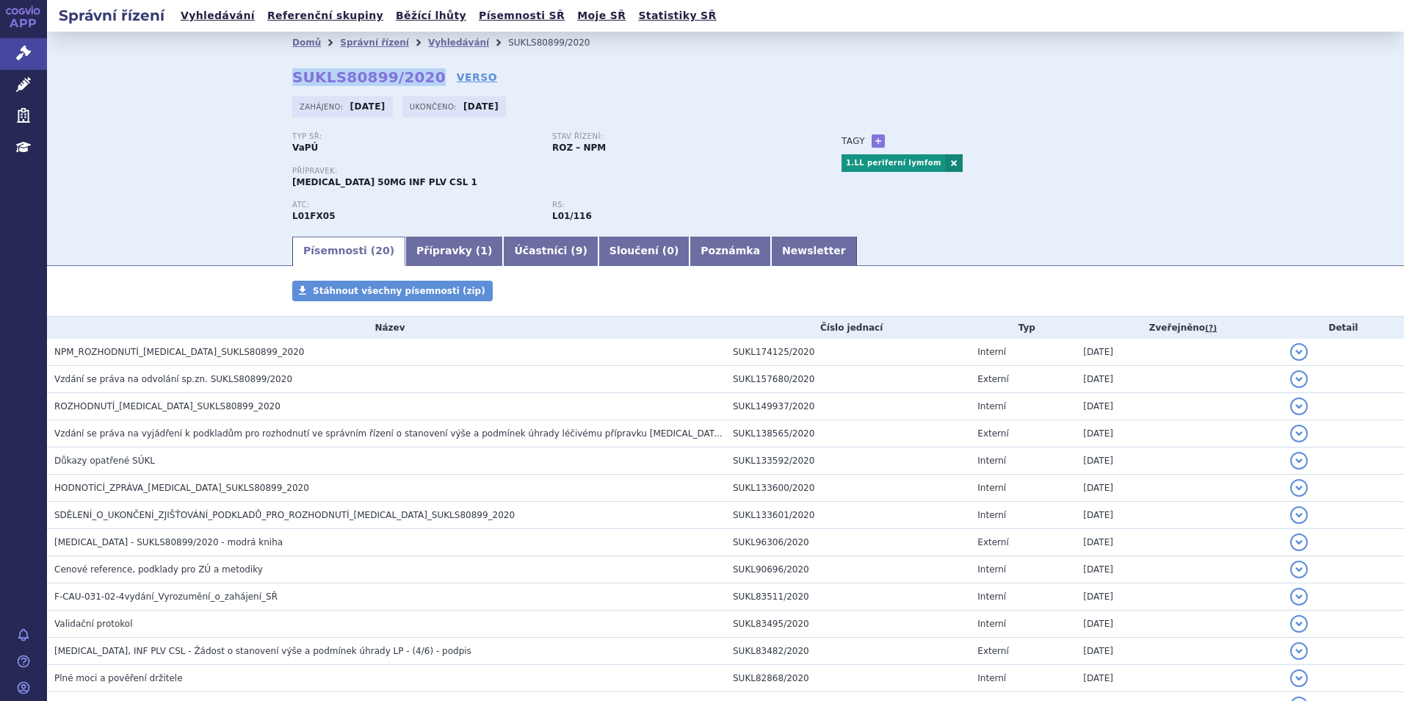
click at [415, 81] on div "Domů Správní řízení Vyhledávání SUKLS80899/2020 SUKLS80899/2020 VERSO [GEOGRAPH…" at bounding box center [725, 144] width 925 height 181
copy strong "SUKLS80899/2020"
